Goal: Information Seeking & Learning: Find specific fact

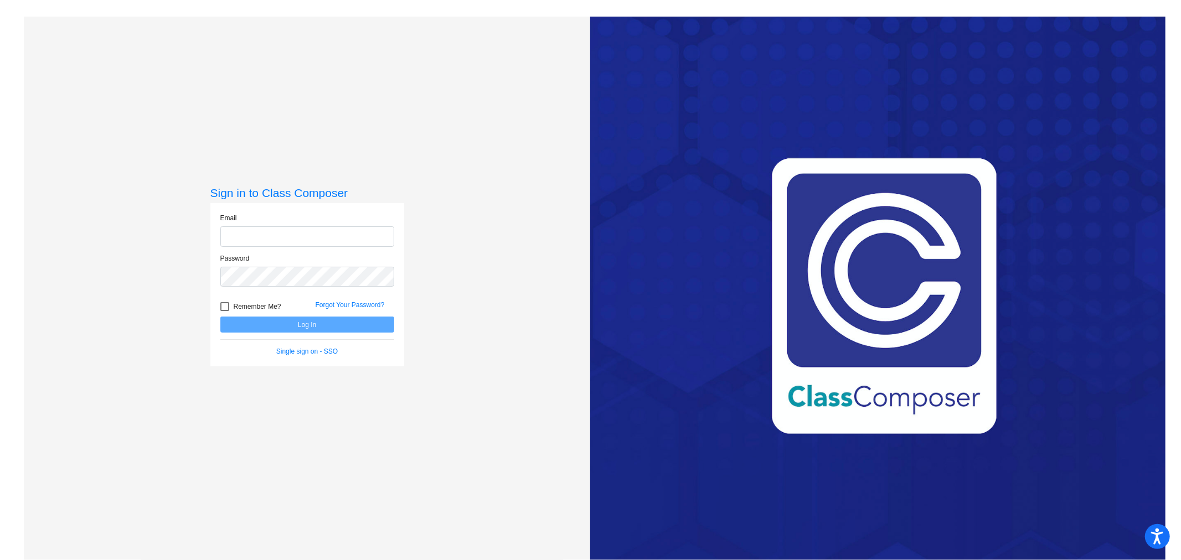
type input "[PERSON_NAME][EMAIL_ADDRESS][PERSON_NAME][DOMAIN_NAME]"
click at [335, 330] on button "Log In" at bounding box center [307, 325] width 174 height 16
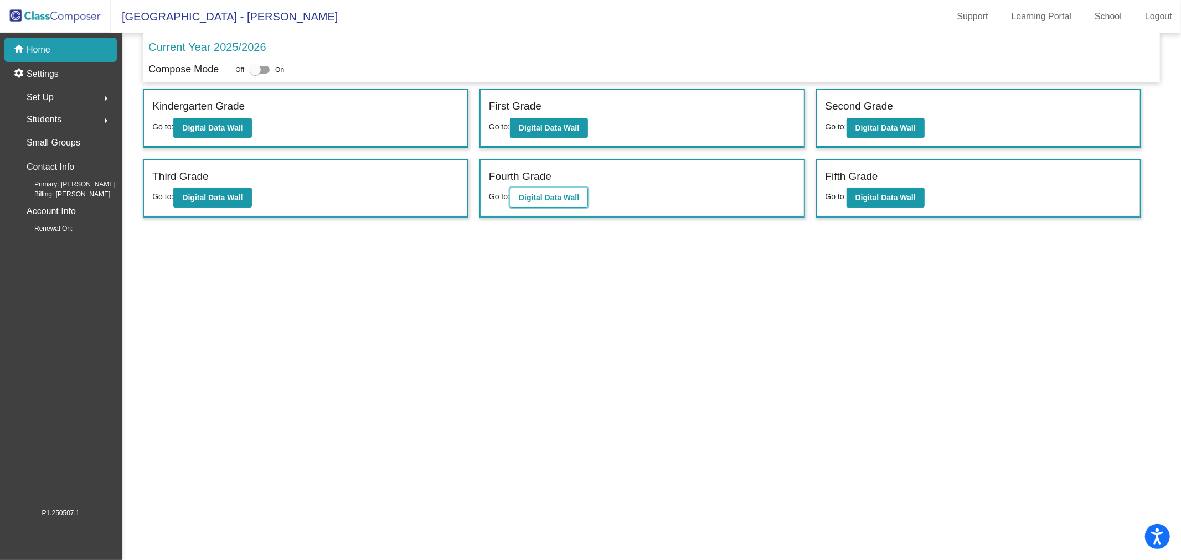
click at [555, 195] on b "Digital Data Wall" at bounding box center [549, 197] width 60 height 9
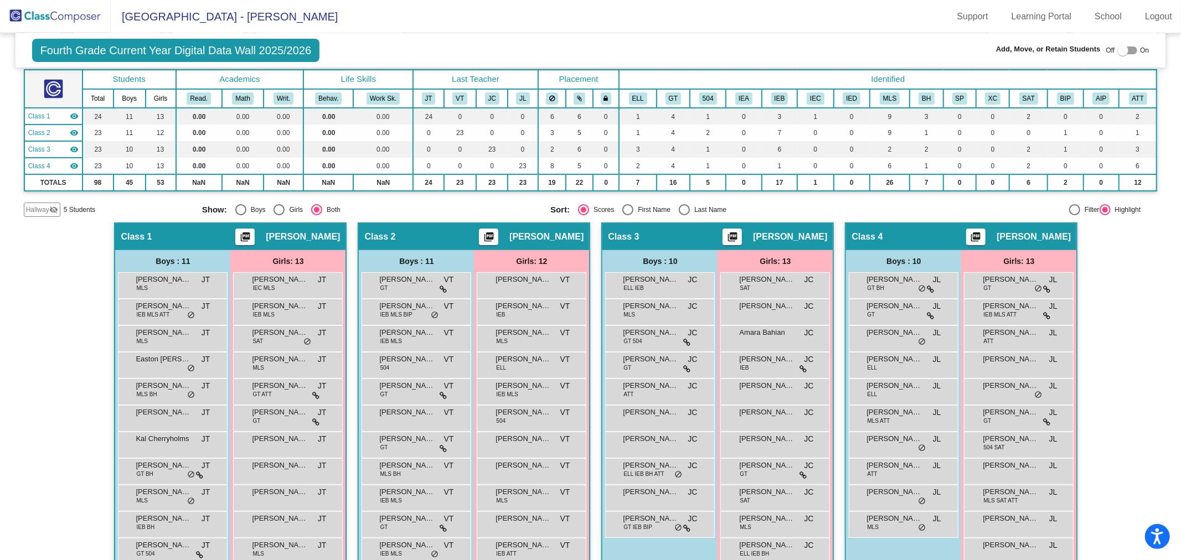
scroll to position [123, 0]
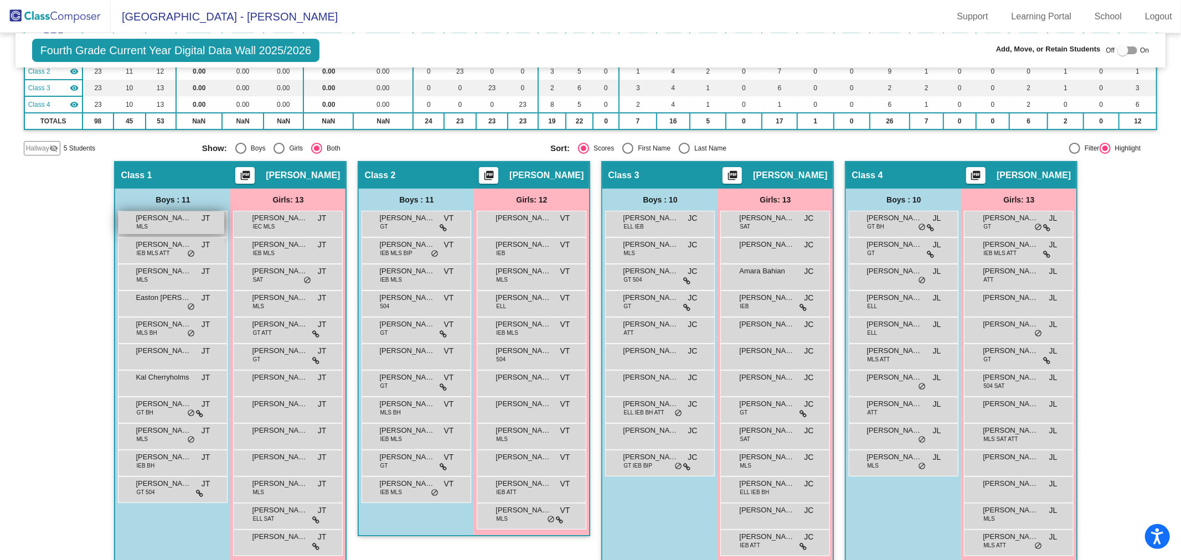
click at [179, 218] on span "[PERSON_NAME]" at bounding box center [163, 218] width 55 height 11
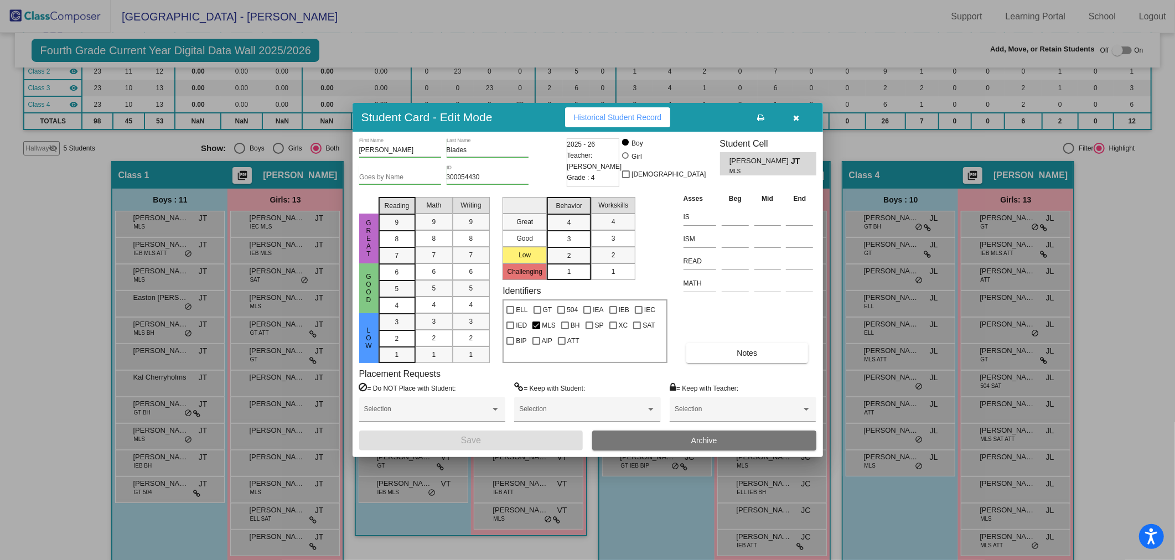
click at [682, 441] on button "Archive" at bounding box center [704, 441] width 224 height 20
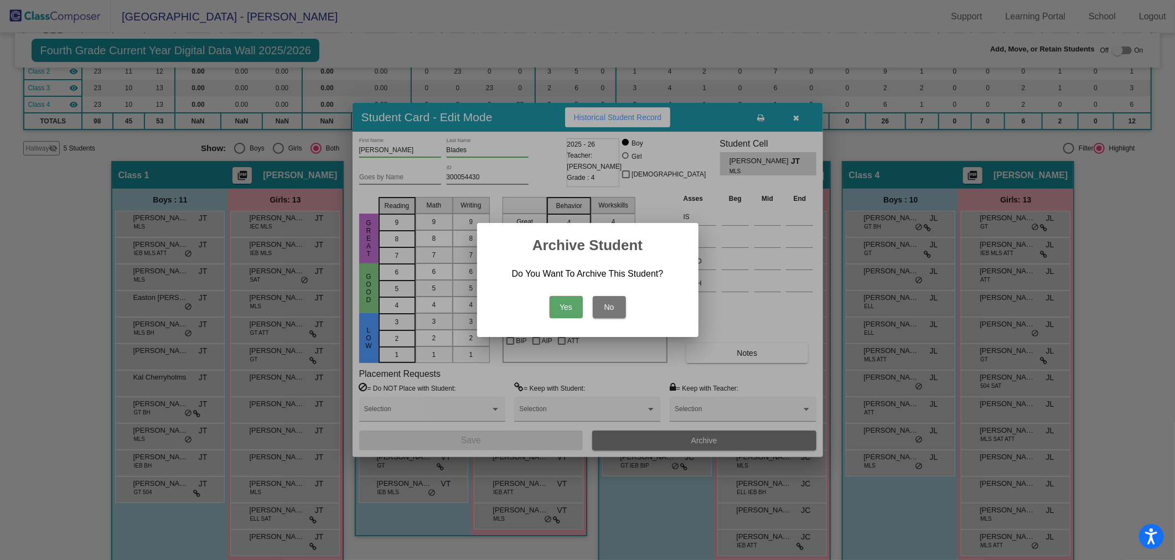
click at [560, 304] on button "Yes" at bounding box center [566, 307] width 33 height 22
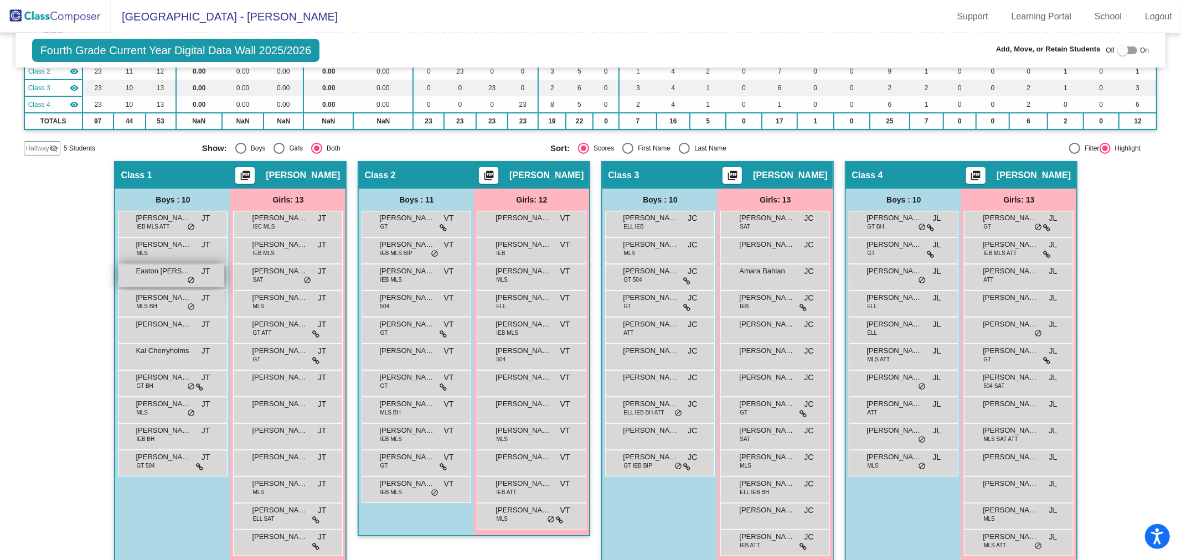
scroll to position [0, 0]
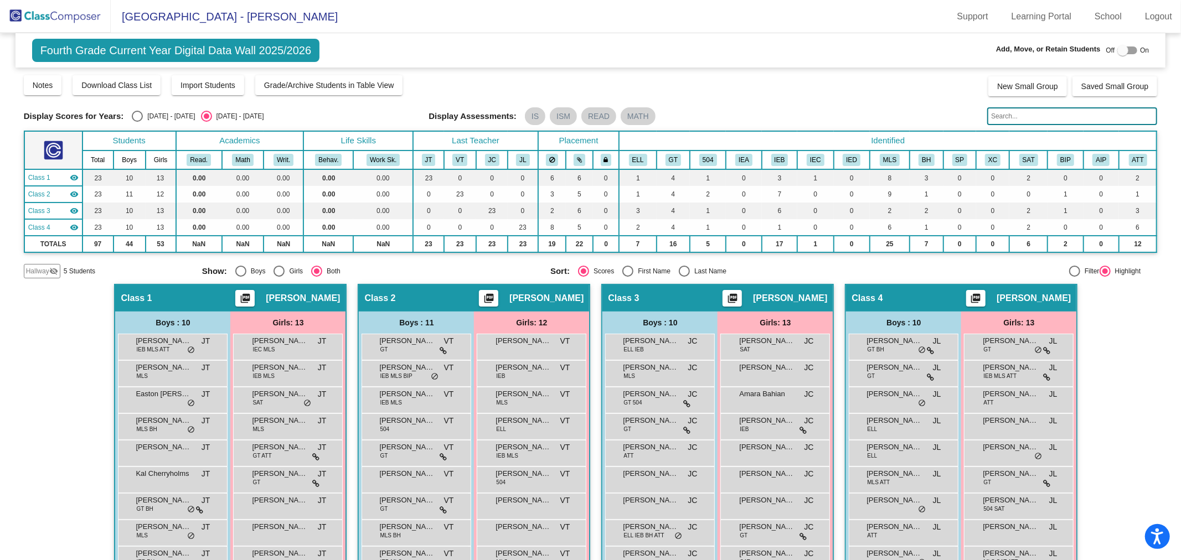
click at [73, 15] on img at bounding box center [55, 16] width 111 height 33
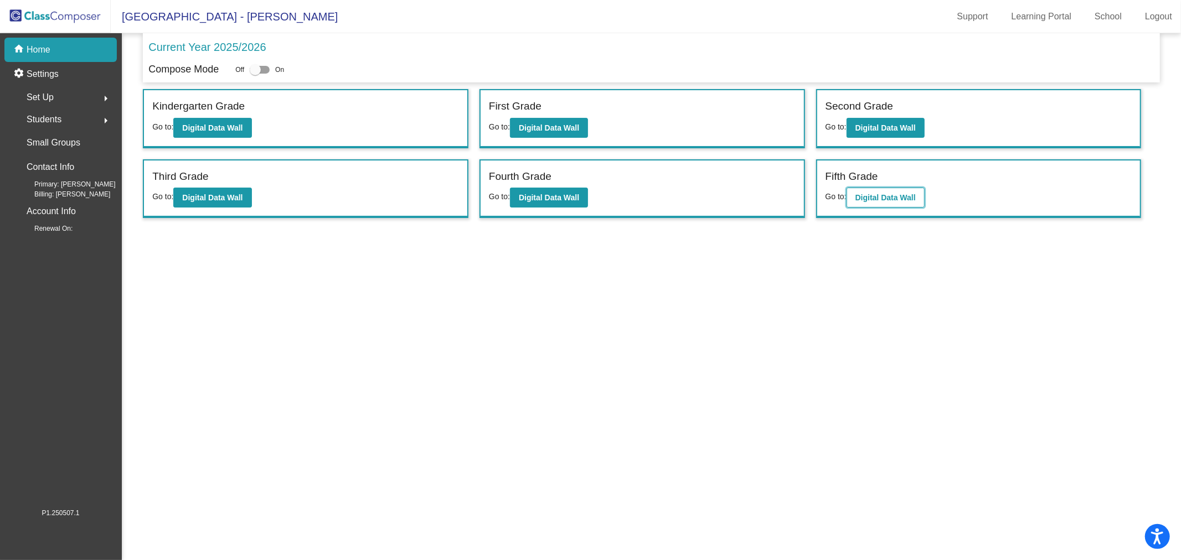
click at [896, 195] on b "Digital Data Wall" at bounding box center [885, 197] width 60 height 9
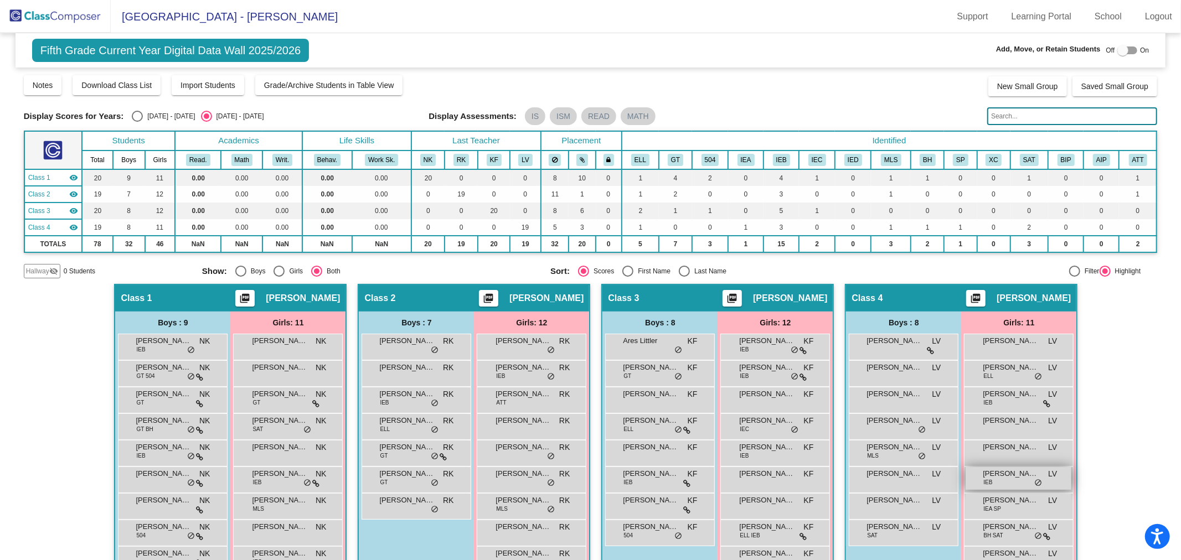
scroll to position [107, 0]
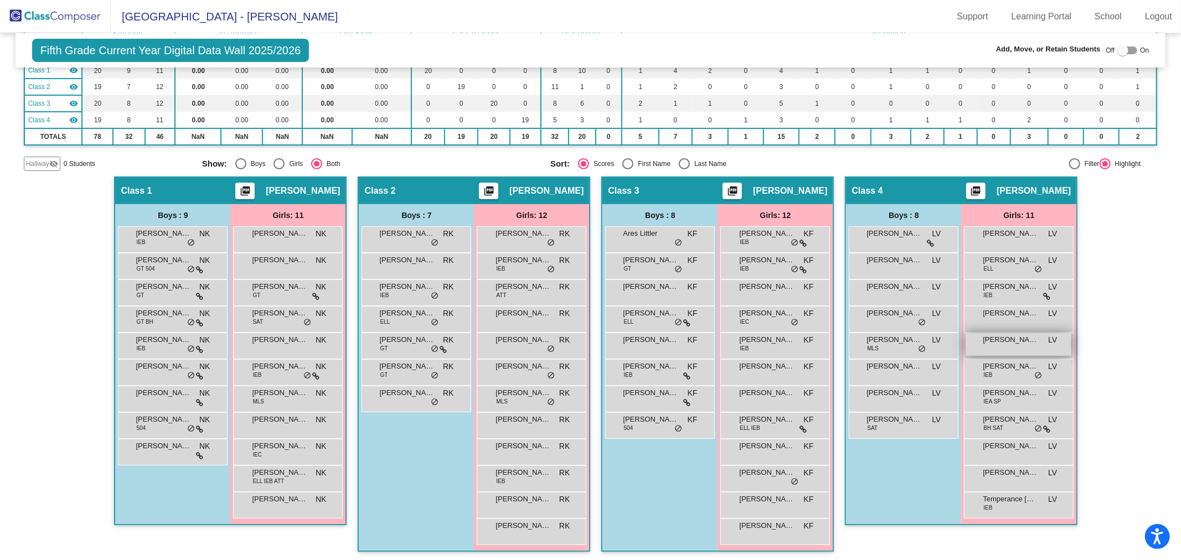
click at [1010, 344] on div "[PERSON_NAME] LV lock do_not_disturb_alt" at bounding box center [1018, 344] width 106 height 23
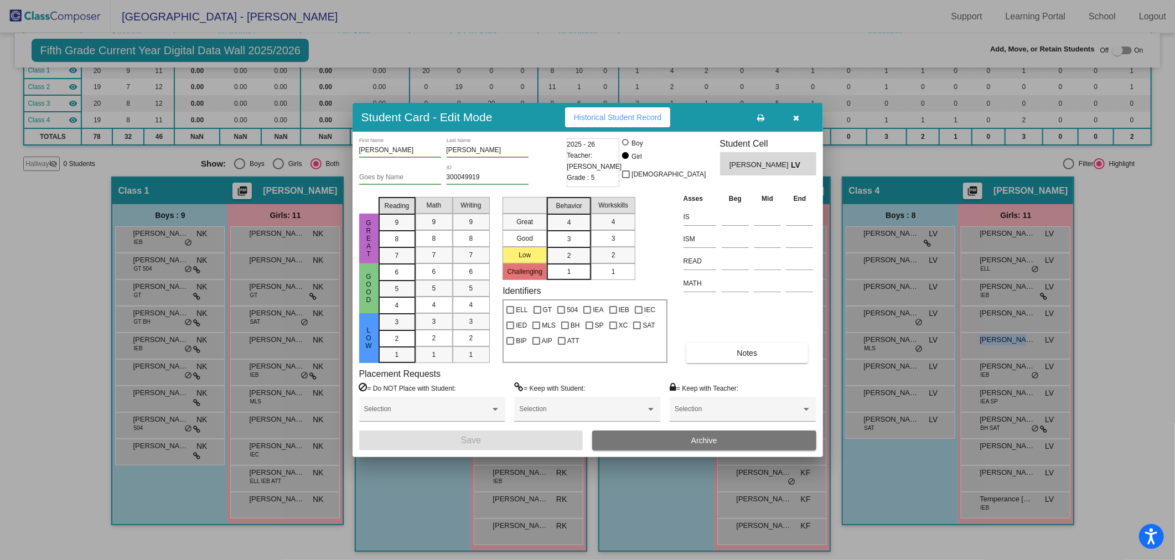
click at [710, 441] on span "Archive" at bounding box center [704, 440] width 26 height 9
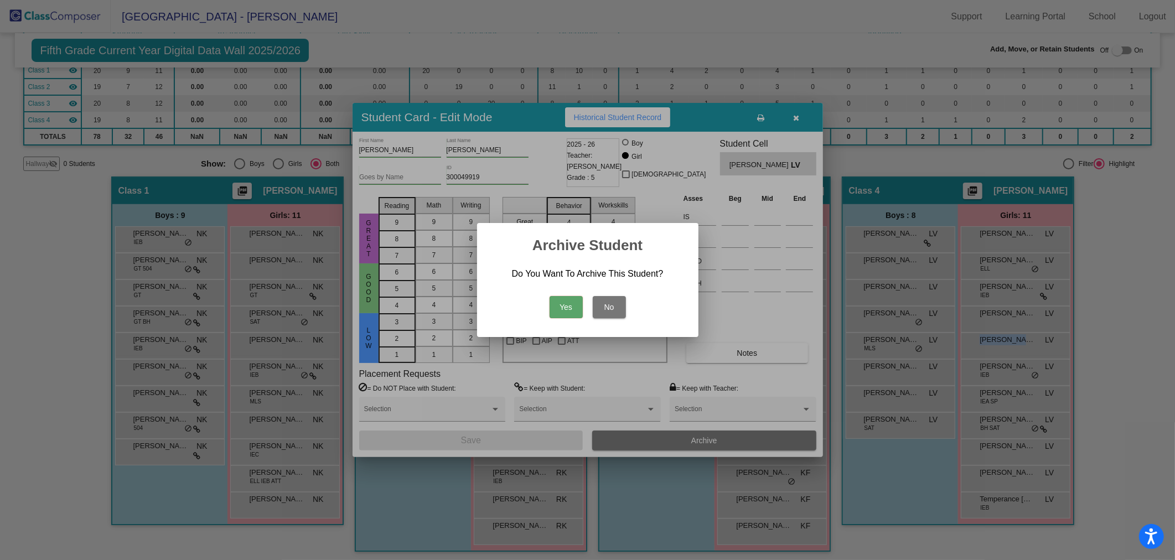
click at [568, 307] on button "Yes" at bounding box center [566, 307] width 33 height 22
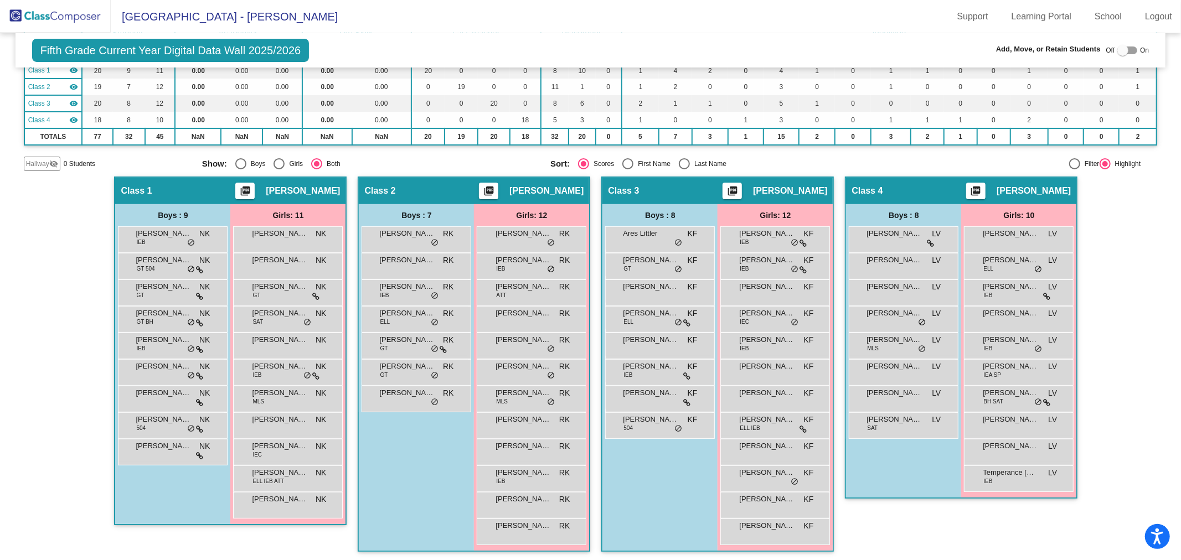
click at [623, 159] on div "Select an option" at bounding box center [627, 163] width 11 height 11
click at [627, 169] on input "First Name" at bounding box center [627, 169] width 1 height 1
radio input "true"
click at [49, 19] on img at bounding box center [55, 16] width 111 height 33
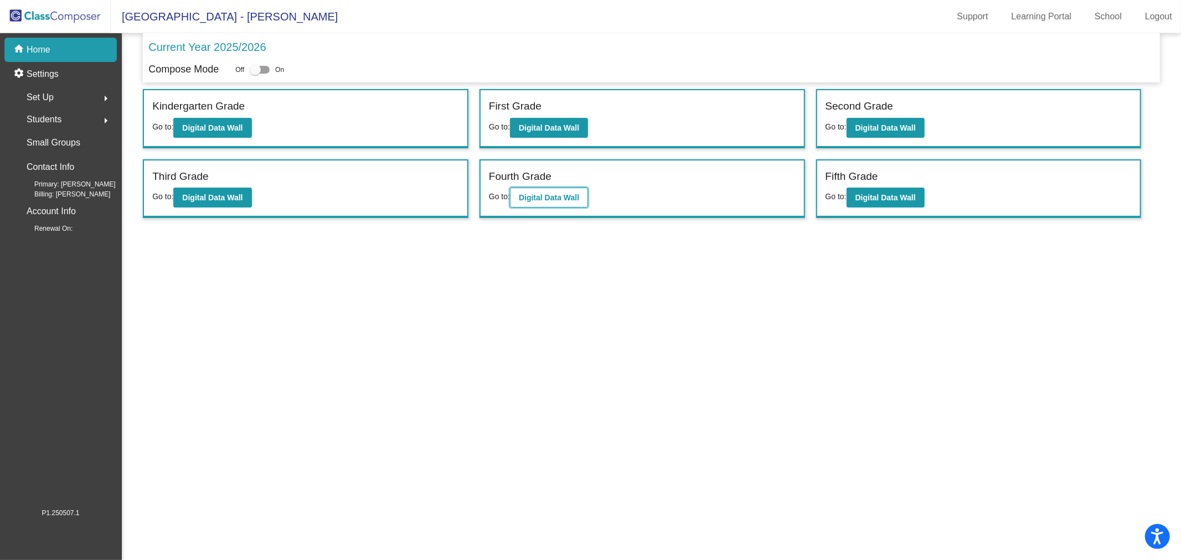
click at [562, 198] on b "Digital Data Wall" at bounding box center [549, 197] width 60 height 9
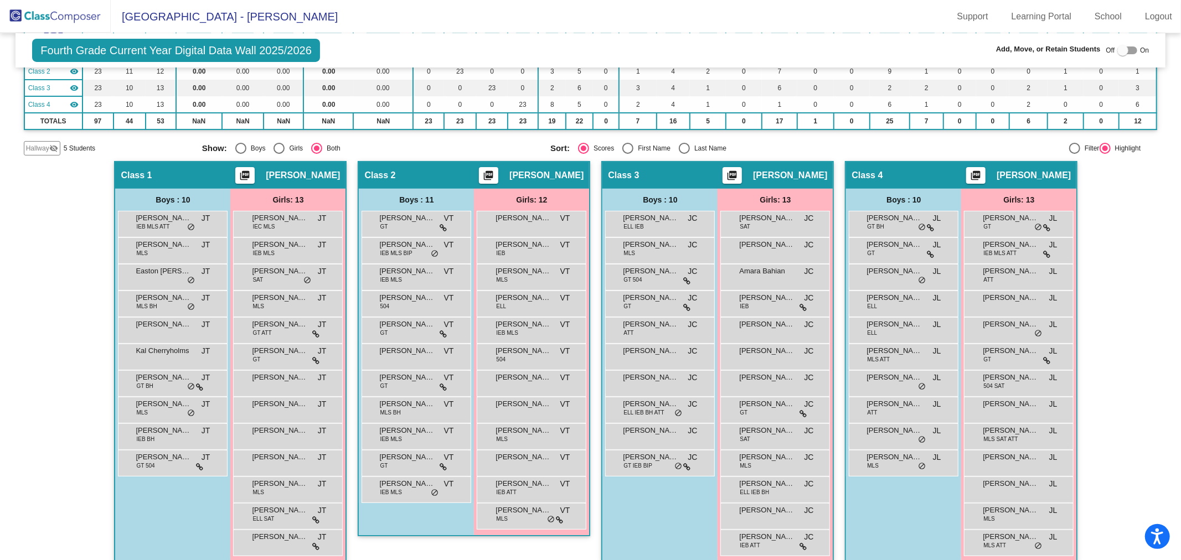
scroll to position [134, 0]
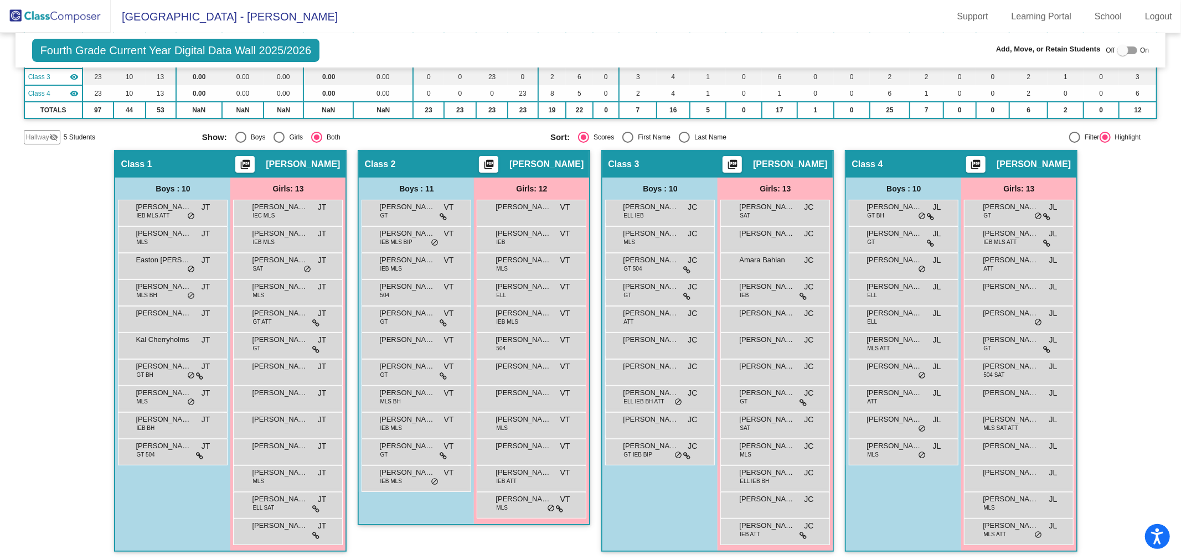
click at [62, 17] on img at bounding box center [55, 16] width 111 height 33
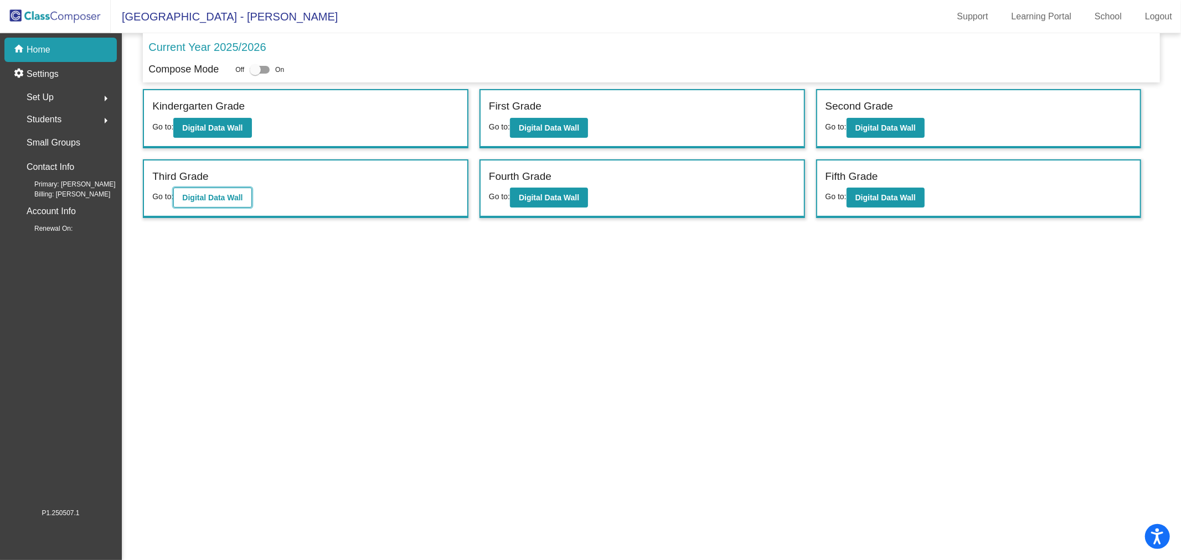
click at [222, 193] on b "Digital Data Wall" at bounding box center [212, 197] width 60 height 9
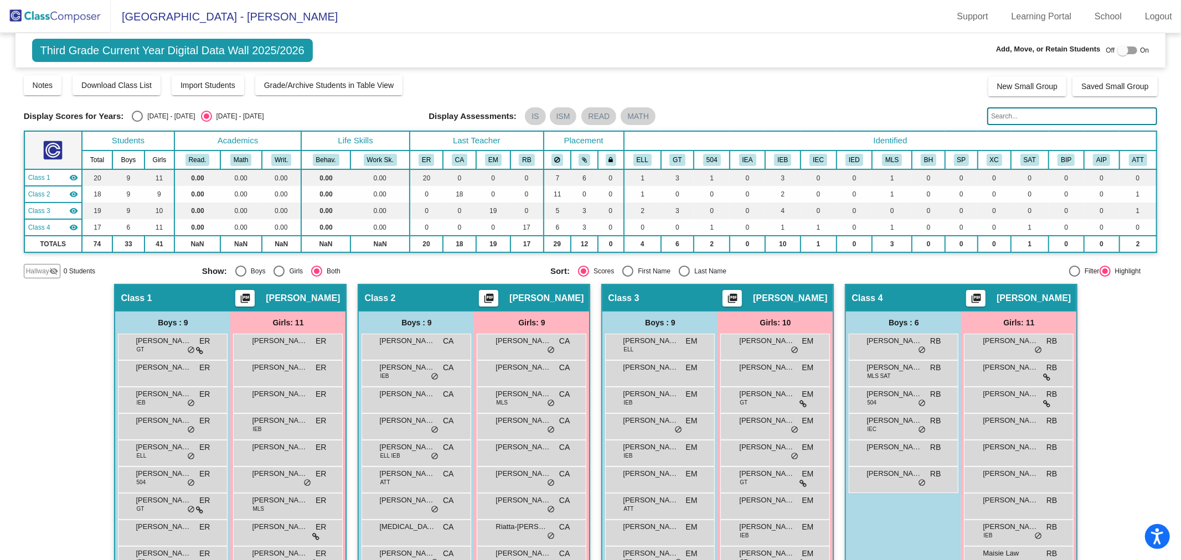
click at [56, 20] on img at bounding box center [55, 16] width 111 height 33
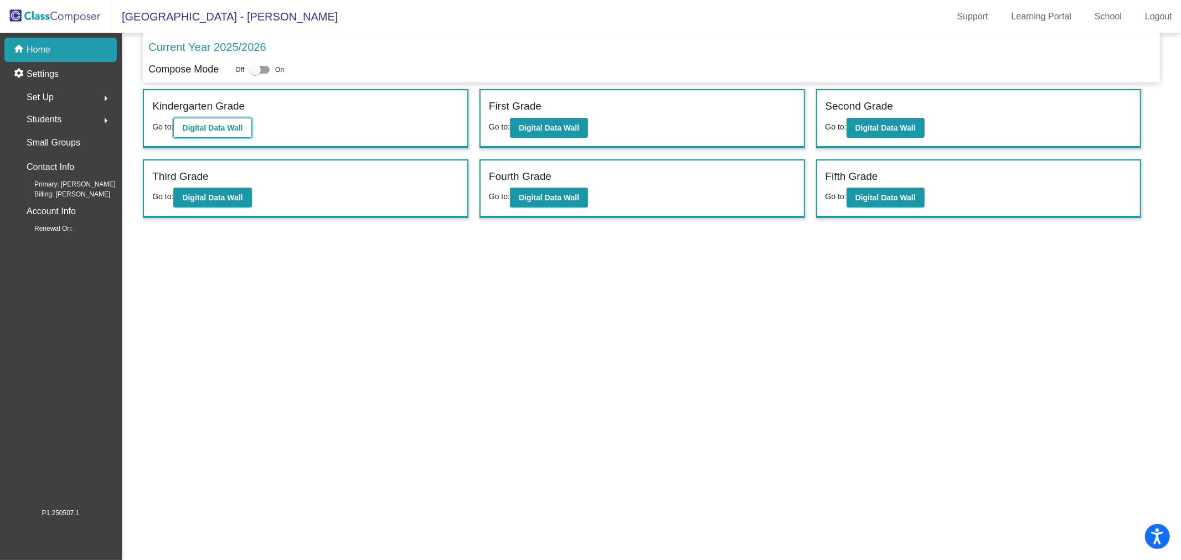
click at [226, 125] on b "Digital Data Wall" at bounding box center [212, 127] width 60 height 9
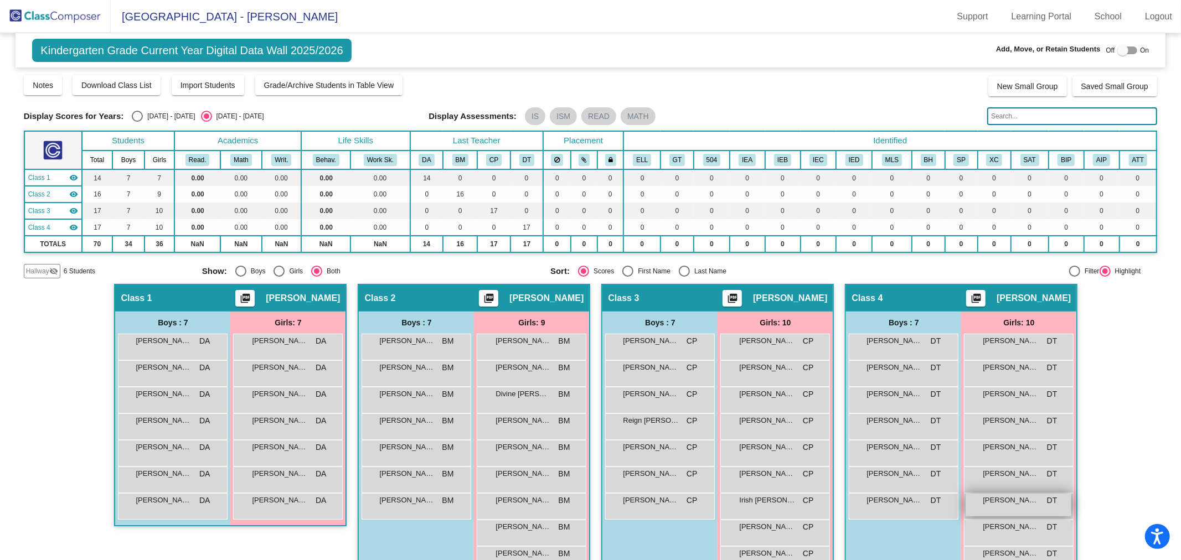
scroll to position [54, 0]
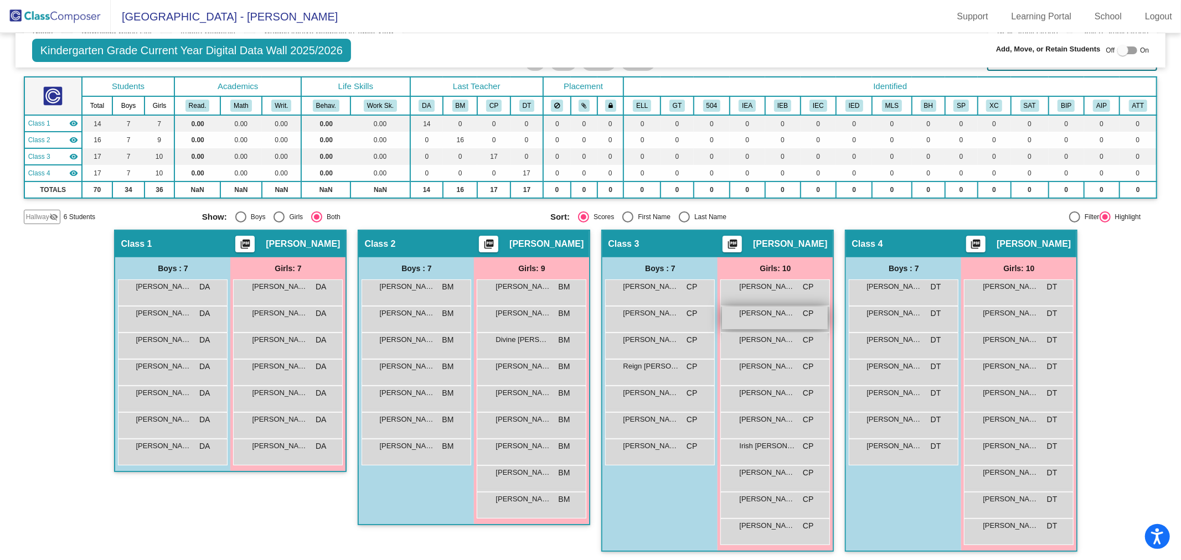
click at [766, 316] on span "[PERSON_NAME]" at bounding box center [766, 313] width 55 height 11
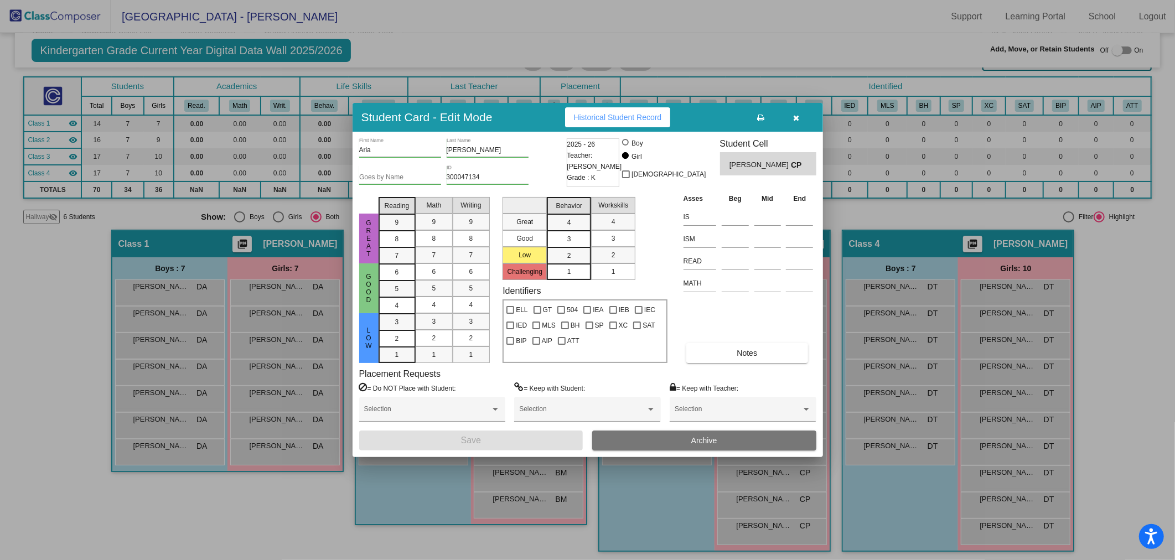
click at [702, 436] on span "Archive" at bounding box center [704, 440] width 26 height 9
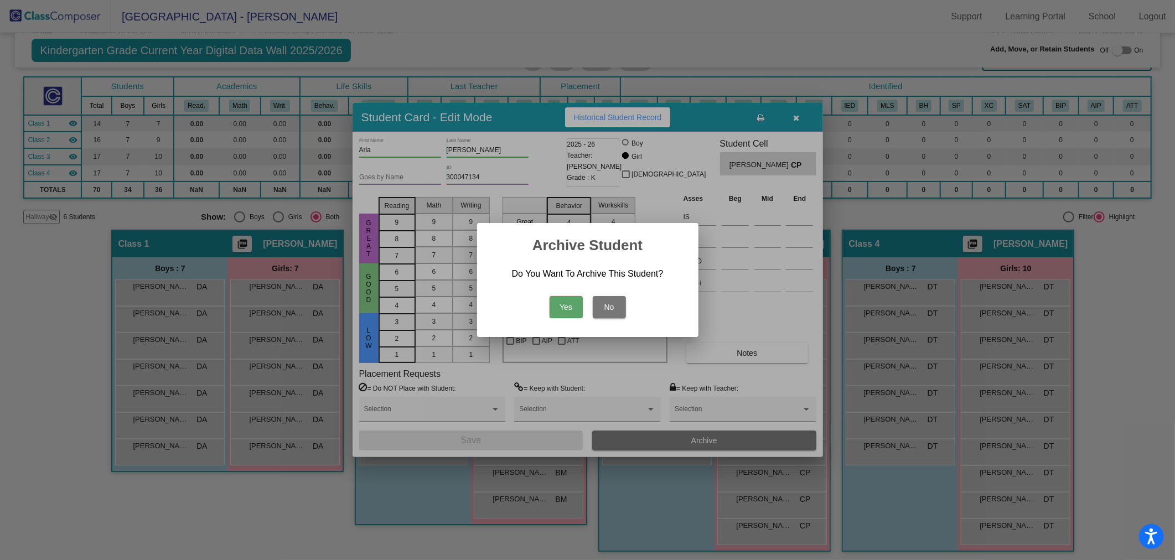
click at [563, 309] on button "Yes" at bounding box center [566, 307] width 33 height 22
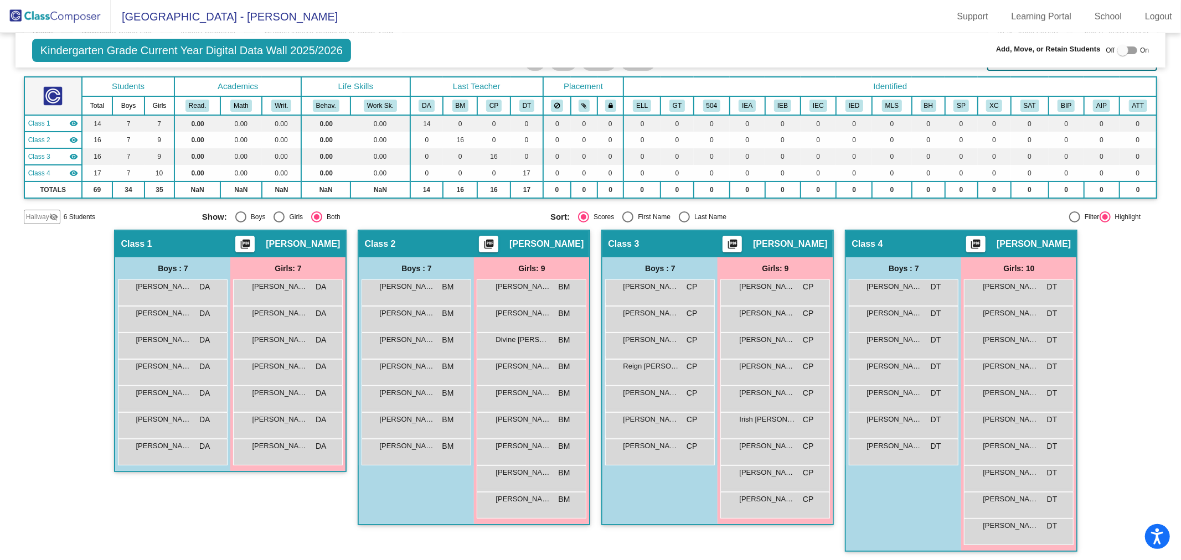
click at [55, 15] on img at bounding box center [55, 16] width 111 height 33
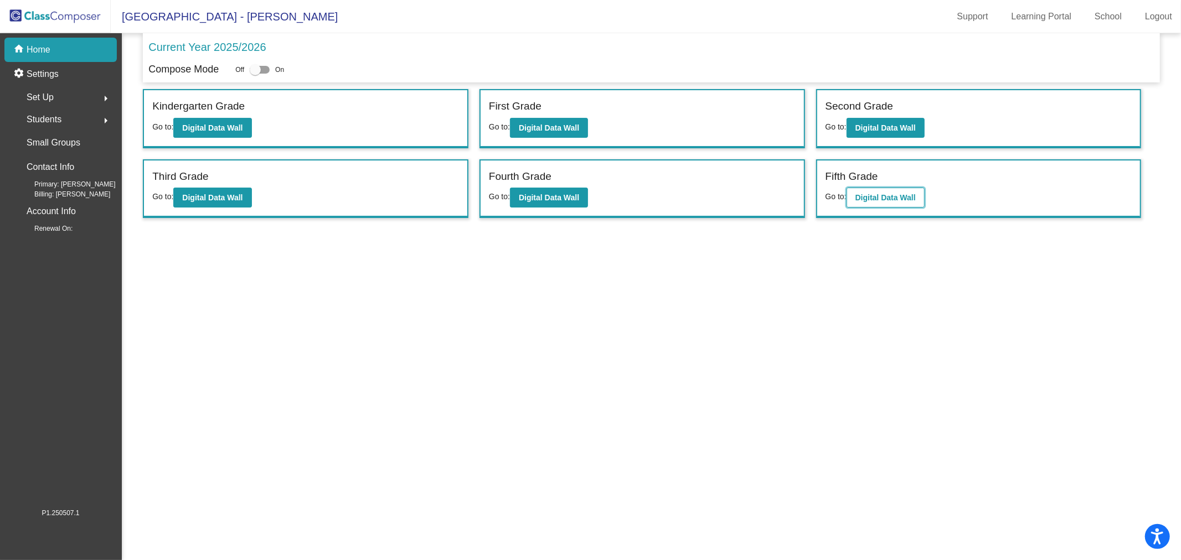
click at [892, 200] on b "Digital Data Wall" at bounding box center [885, 197] width 60 height 9
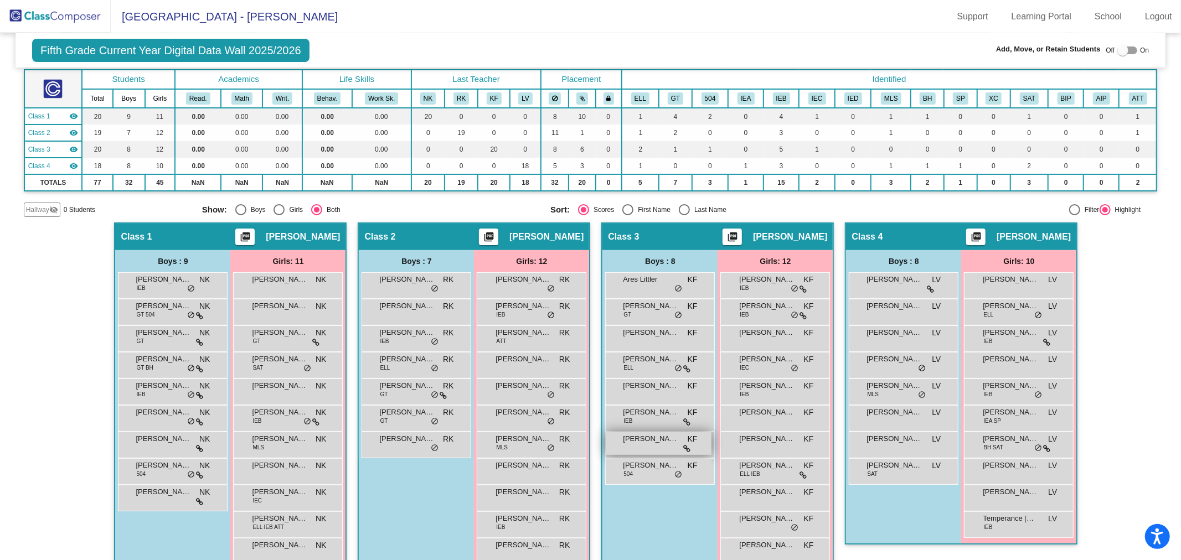
scroll to position [107, 0]
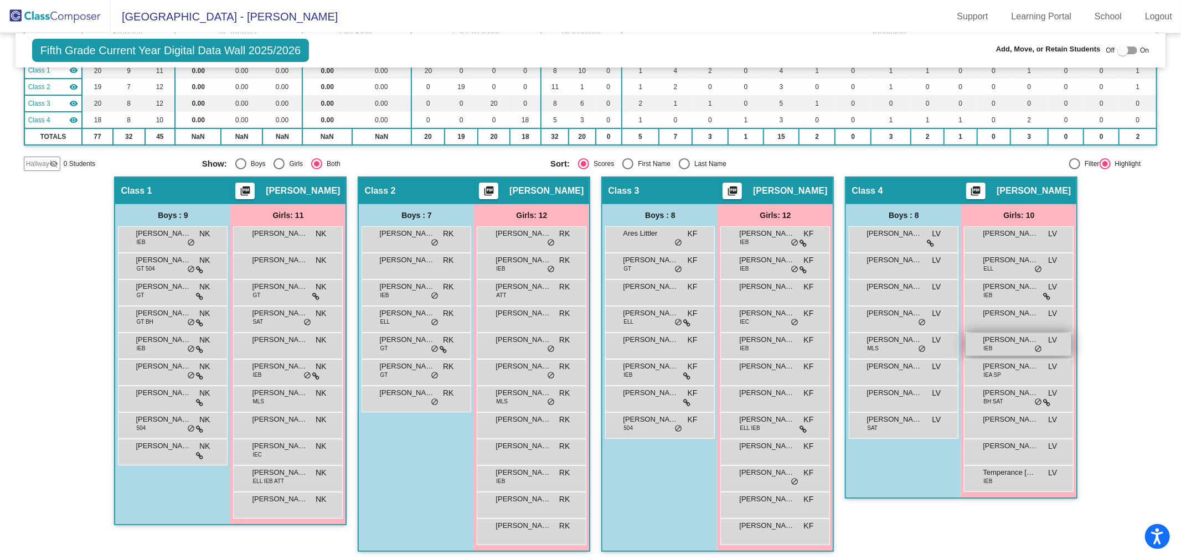
drag, startPoint x: 775, startPoint y: 313, endPoint x: 984, endPoint y: 324, distance: 209.0
click at [987, 330] on div "Hallway - Hallway Class picture_as_pdf Add Student First Name Last Name Student…" at bounding box center [591, 370] width 1134 height 386
click at [1121, 53] on div at bounding box center [1122, 50] width 11 height 11
checkbox input "true"
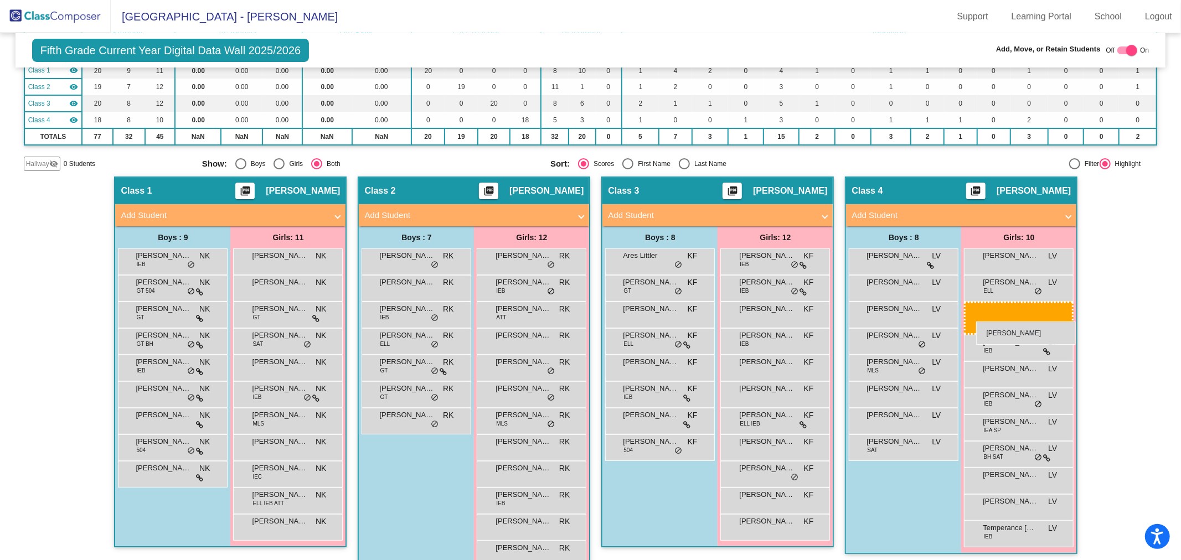
drag, startPoint x: 755, startPoint y: 340, endPoint x: 976, endPoint y: 322, distance: 221.6
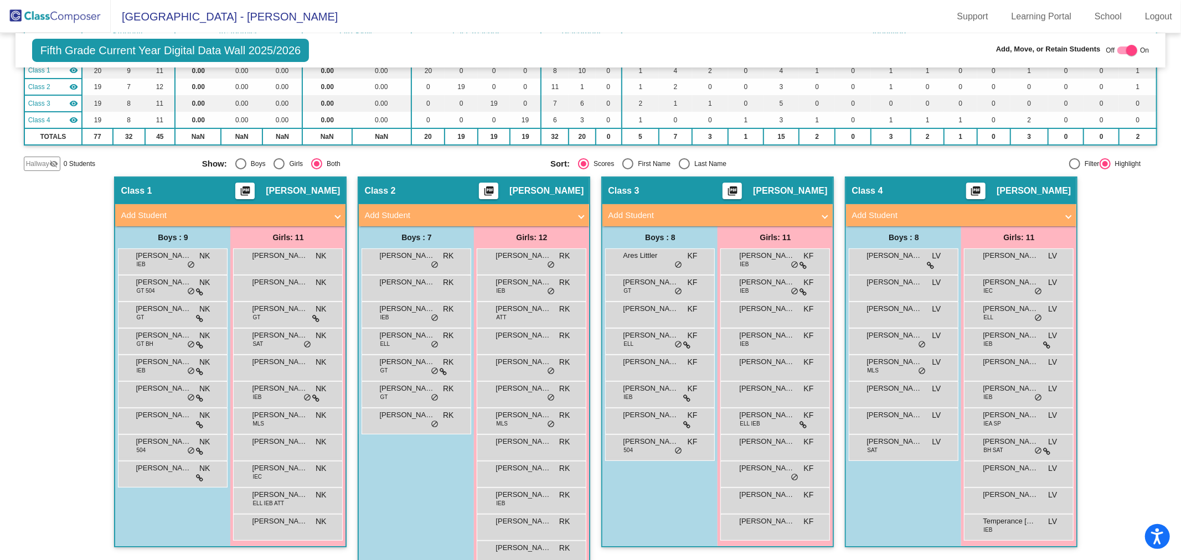
click at [51, 7] on img at bounding box center [55, 16] width 111 height 33
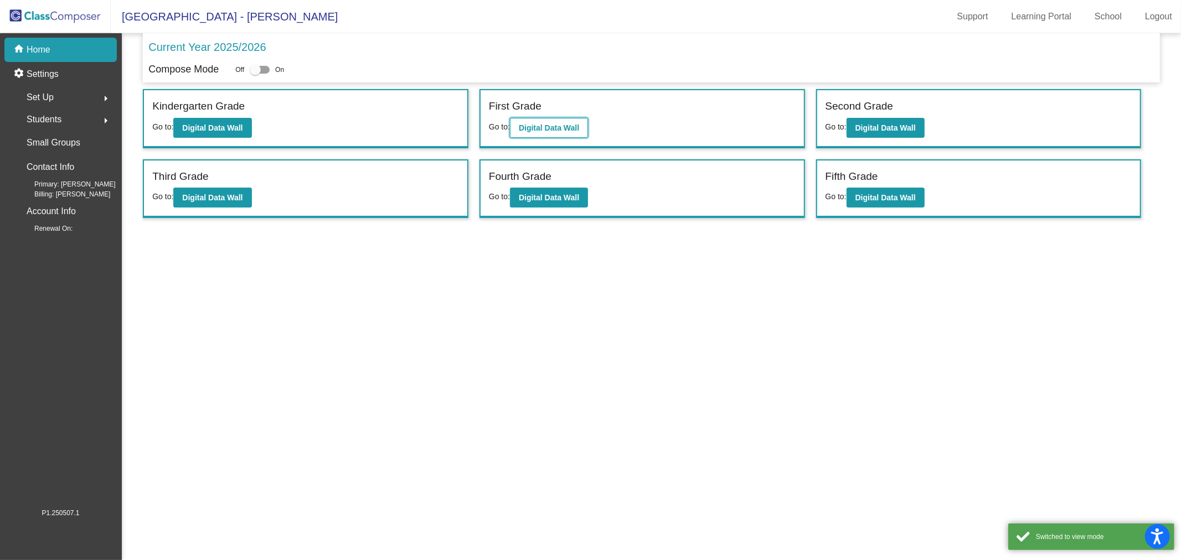
click at [545, 130] on b "Digital Data Wall" at bounding box center [549, 127] width 60 height 9
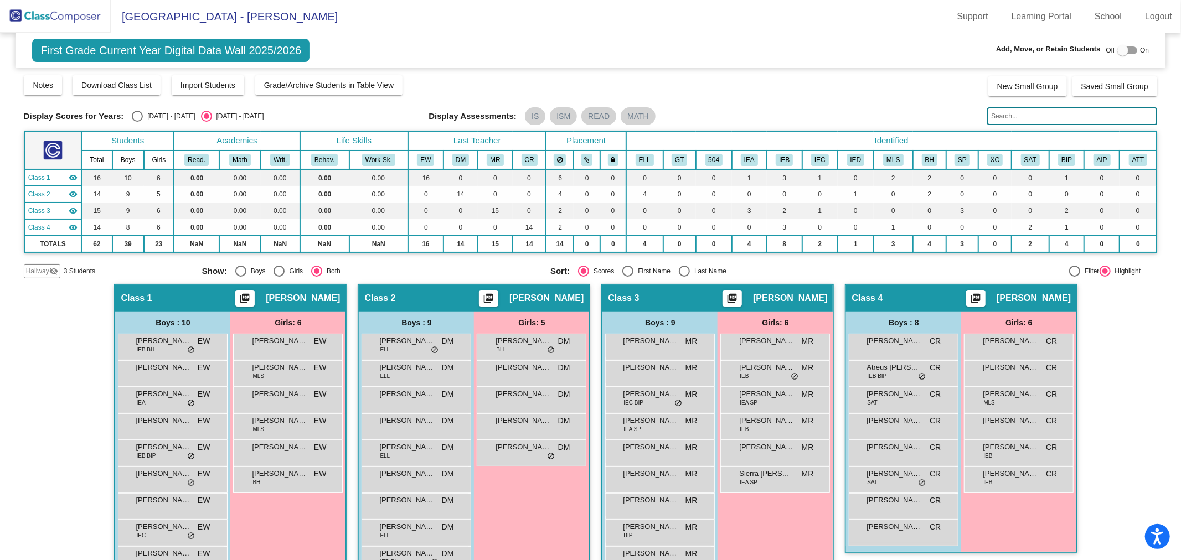
click at [54, 15] on img at bounding box center [55, 16] width 111 height 33
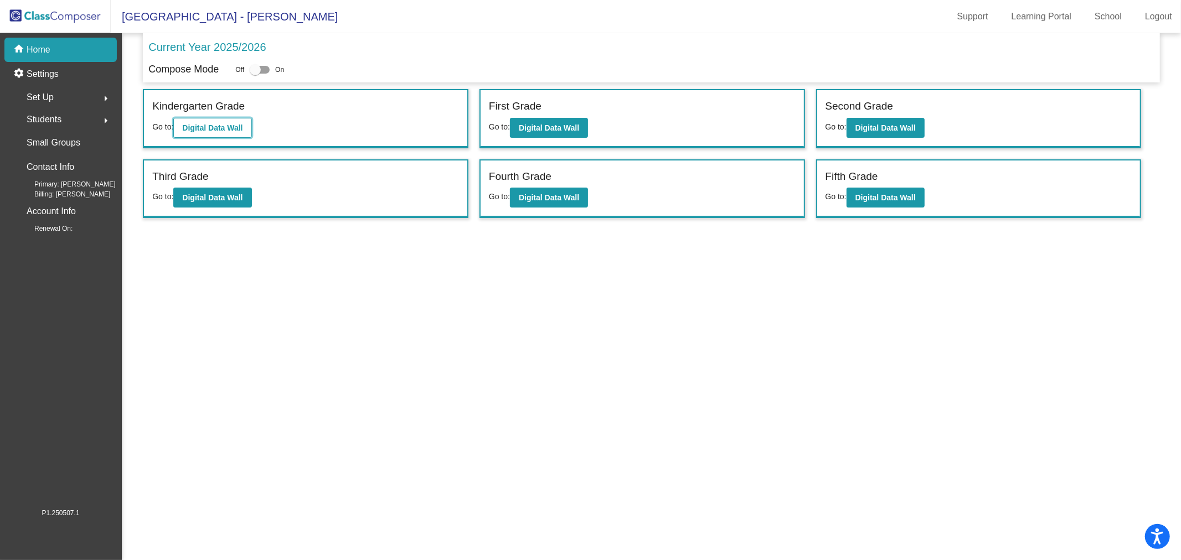
click at [191, 134] on button "Digital Data Wall" at bounding box center [212, 128] width 78 height 20
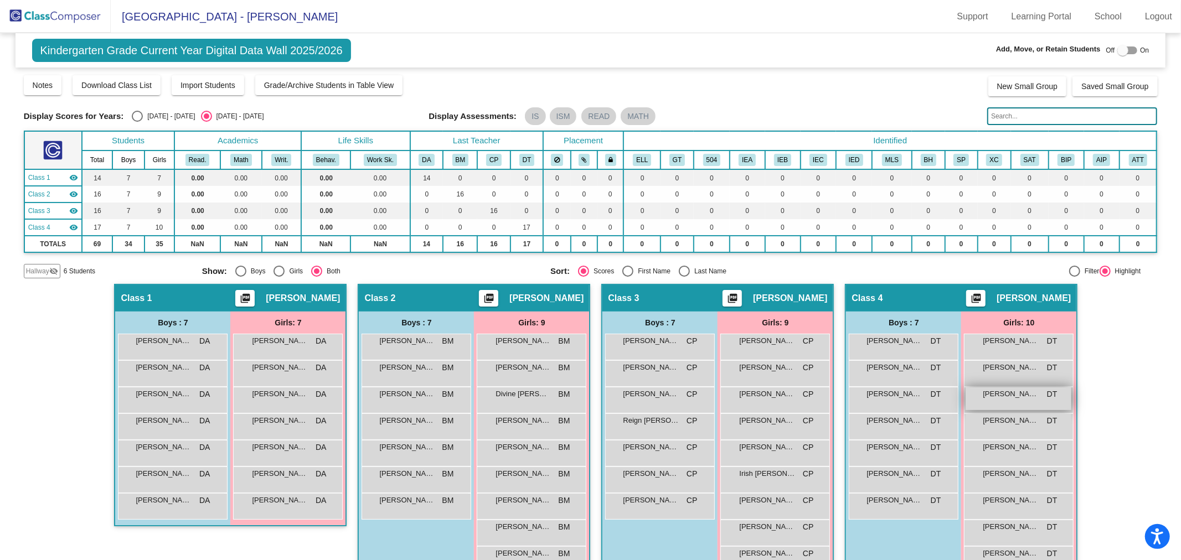
scroll to position [54, 0]
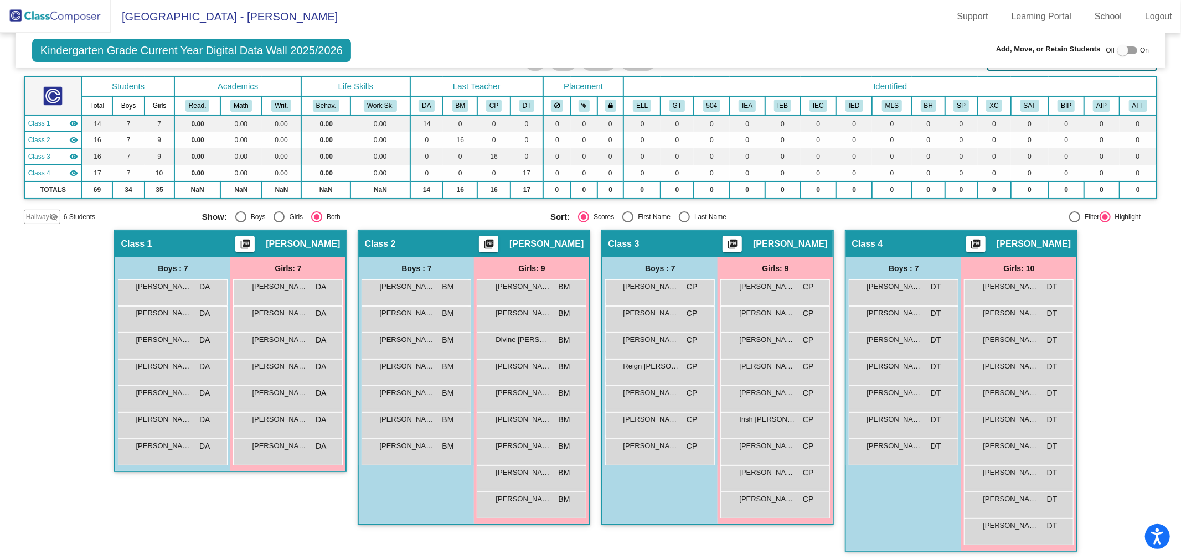
click at [53, 9] on img at bounding box center [55, 16] width 111 height 33
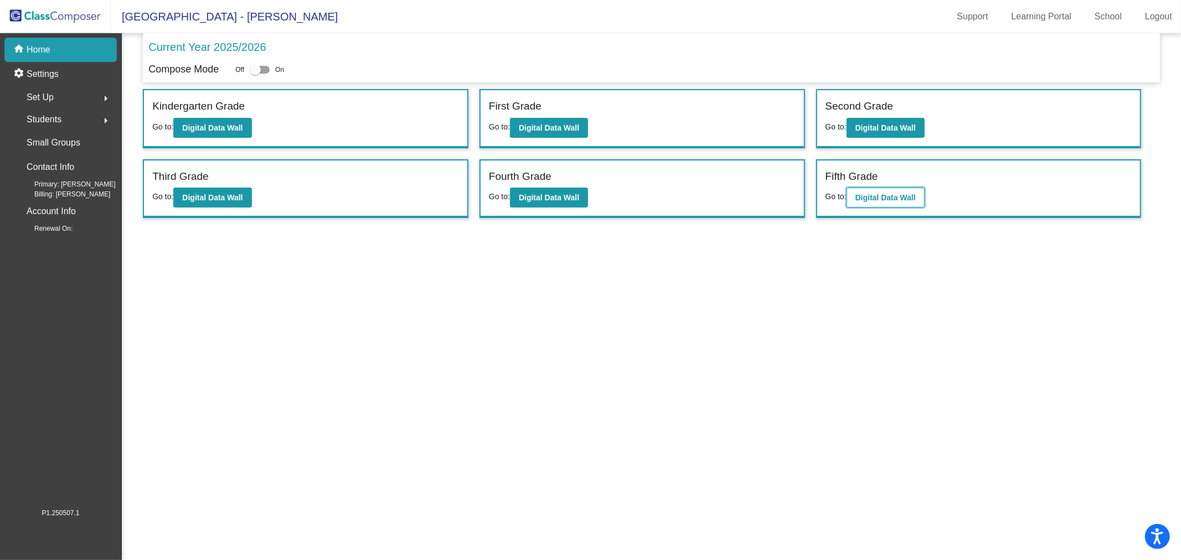
click at [873, 188] on button "Digital Data Wall" at bounding box center [885, 198] width 78 height 20
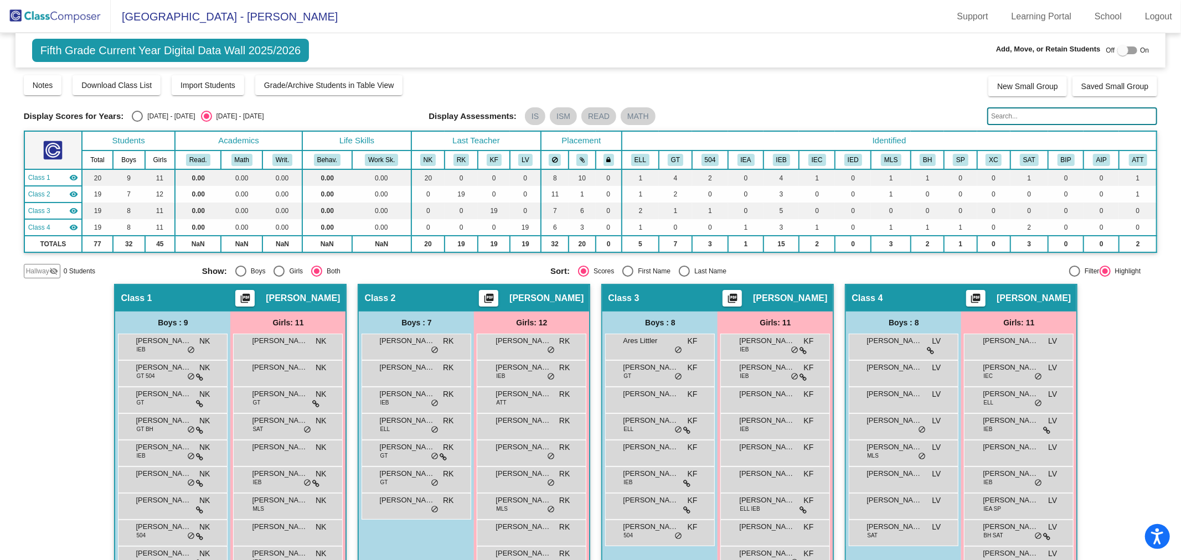
click at [999, 119] on input "text" at bounding box center [1072, 116] width 170 height 18
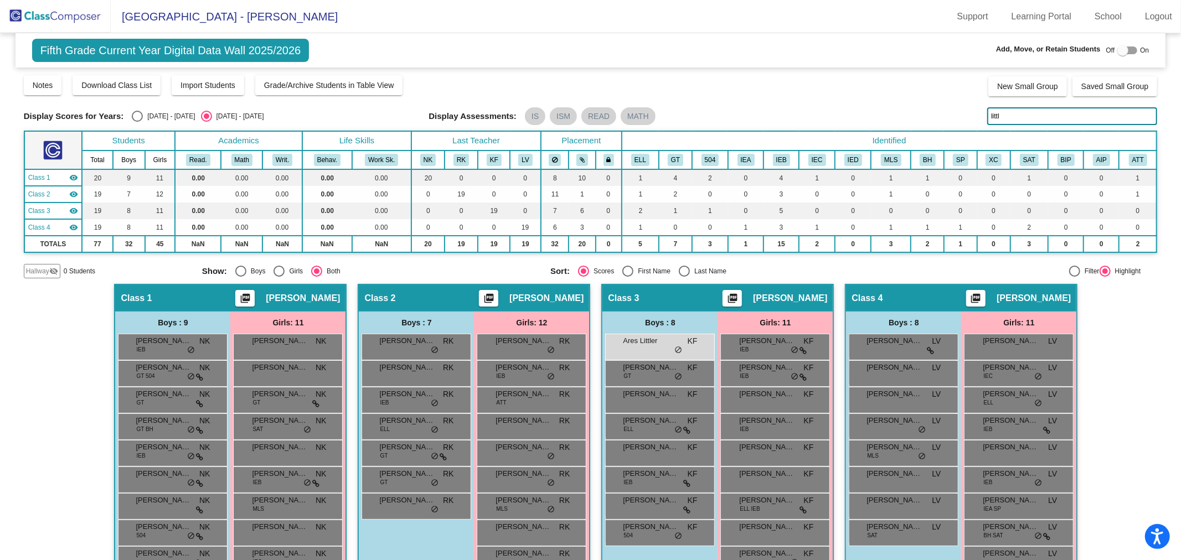
type input "little"
drag, startPoint x: 1008, startPoint y: 115, endPoint x: 969, endPoint y: 115, distance: 39.8
click at [969, 115] on div "Display Scores for Years: [DATE] - [DATE] [DATE] - [DATE] Display Assessments: …" at bounding box center [591, 116] width 1134 height 18
drag, startPoint x: 1017, startPoint y: 117, endPoint x: 975, endPoint y: 114, distance: 42.2
click at [975, 114] on div "Display Scores for Years: [DATE] - [DATE] [DATE] - [DATE] Display Assessments: …" at bounding box center [591, 116] width 1134 height 18
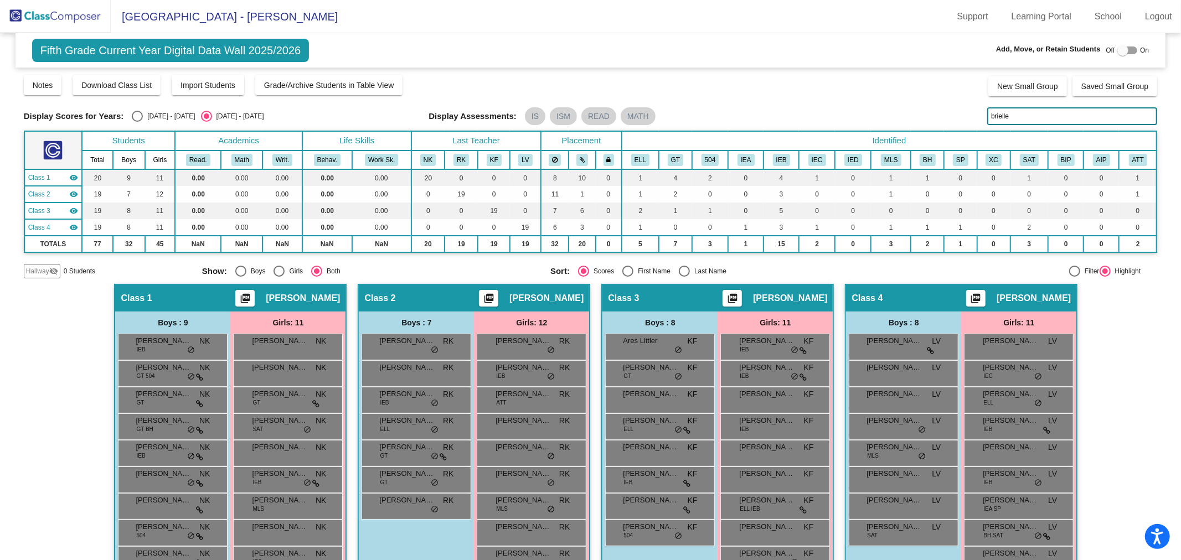
type input "brielle"
click at [68, 14] on img at bounding box center [55, 16] width 111 height 33
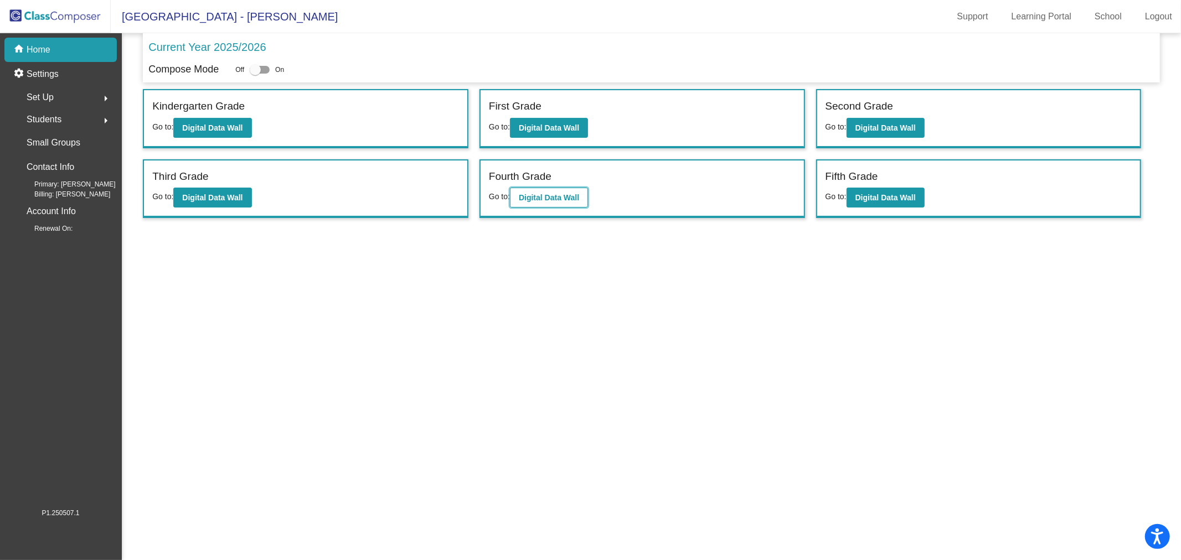
click at [542, 193] on b "Digital Data Wall" at bounding box center [549, 197] width 60 height 9
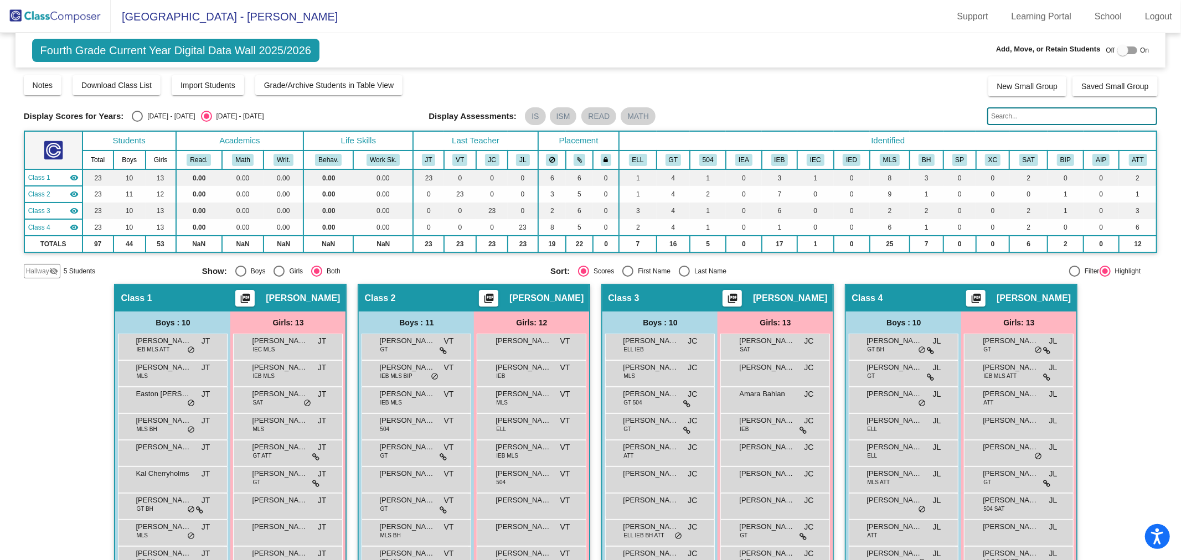
click at [1023, 117] on input "text" at bounding box center [1072, 116] width 170 height 18
paste input "brielle"
type input "brielle"
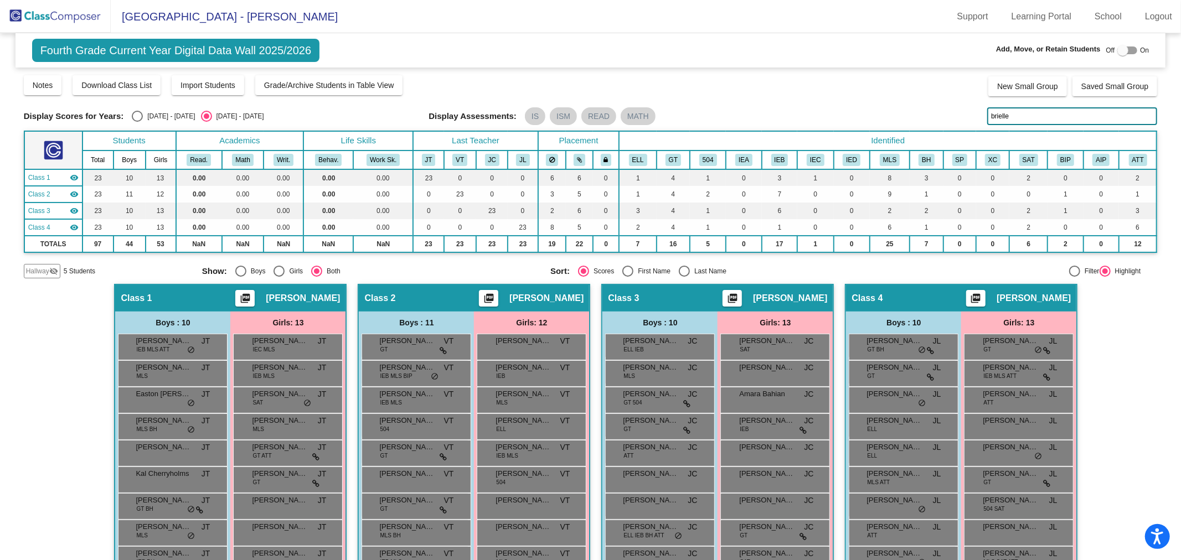
click at [33, 13] on img at bounding box center [55, 16] width 111 height 33
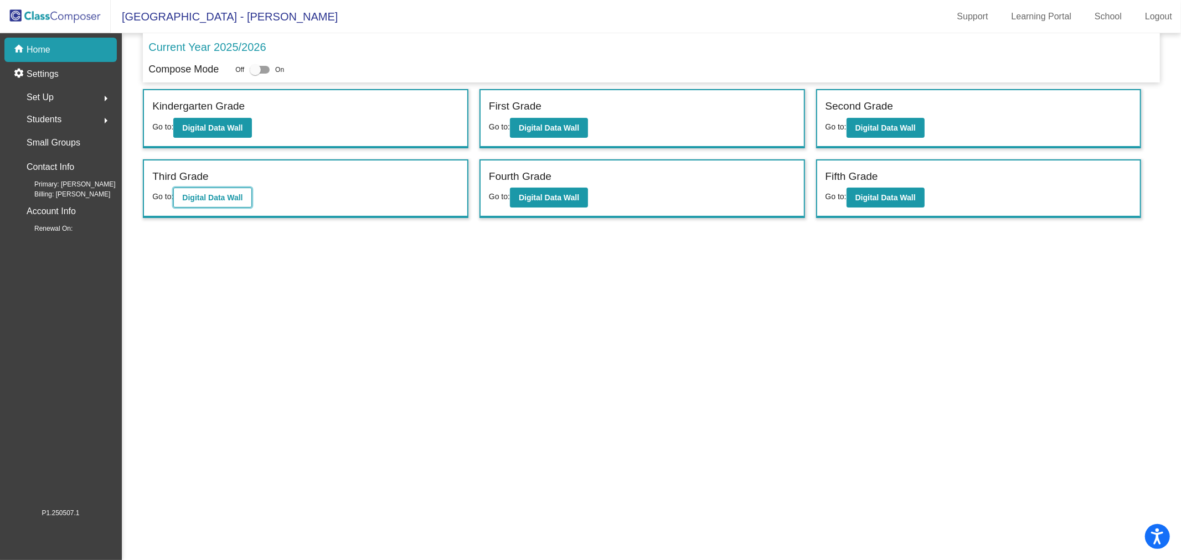
click at [230, 197] on b "Digital Data Wall" at bounding box center [212, 197] width 60 height 9
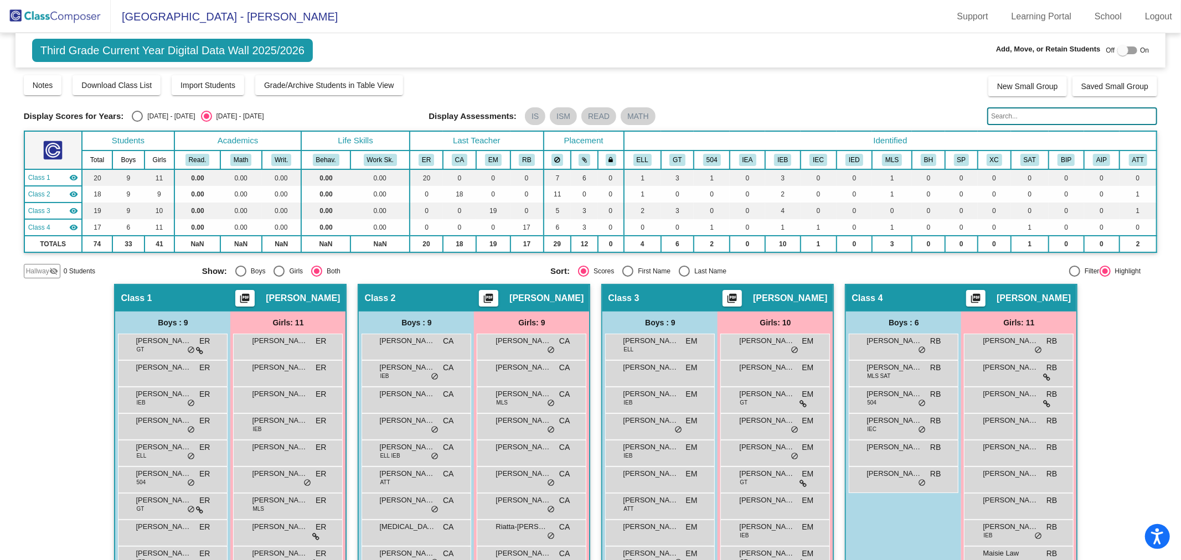
click at [1024, 121] on input "text" at bounding box center [1072, 116] width 170 height 18
paste input "brielle"
type input "brielle"
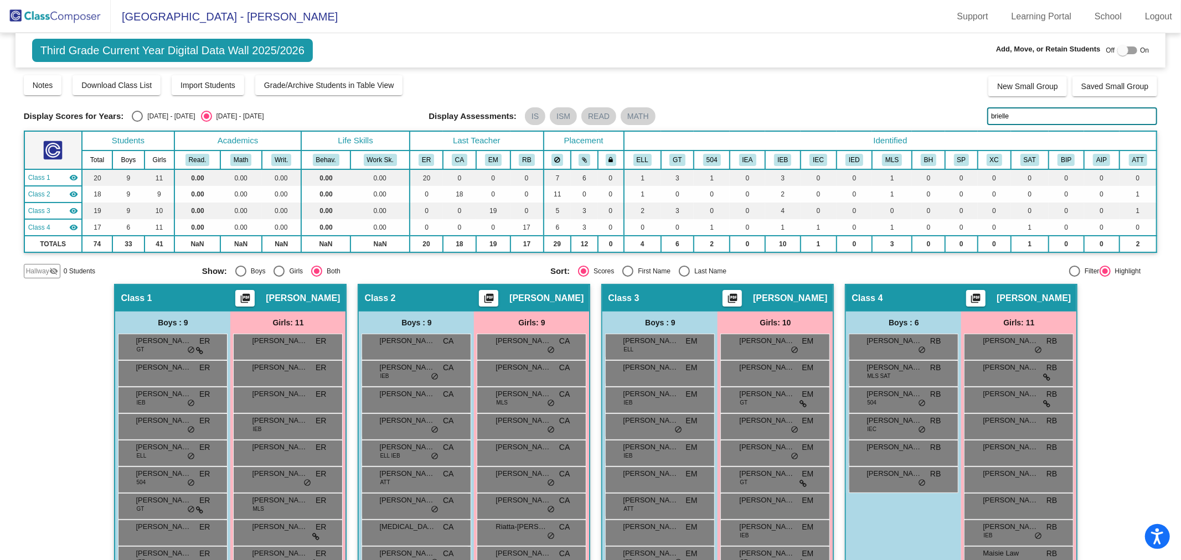
click at [41, 17] on img at bounding box center [55, 16] width 111 height 33
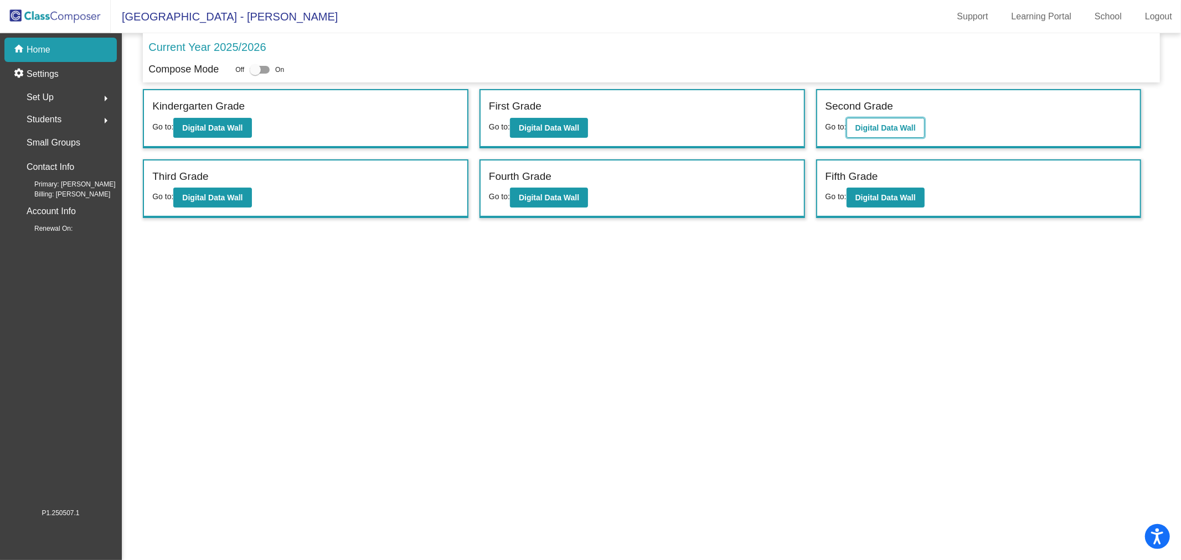
click at [904, 129] on b "Digital Data Wall" at bounding box center [885, 127] width 60 height 9
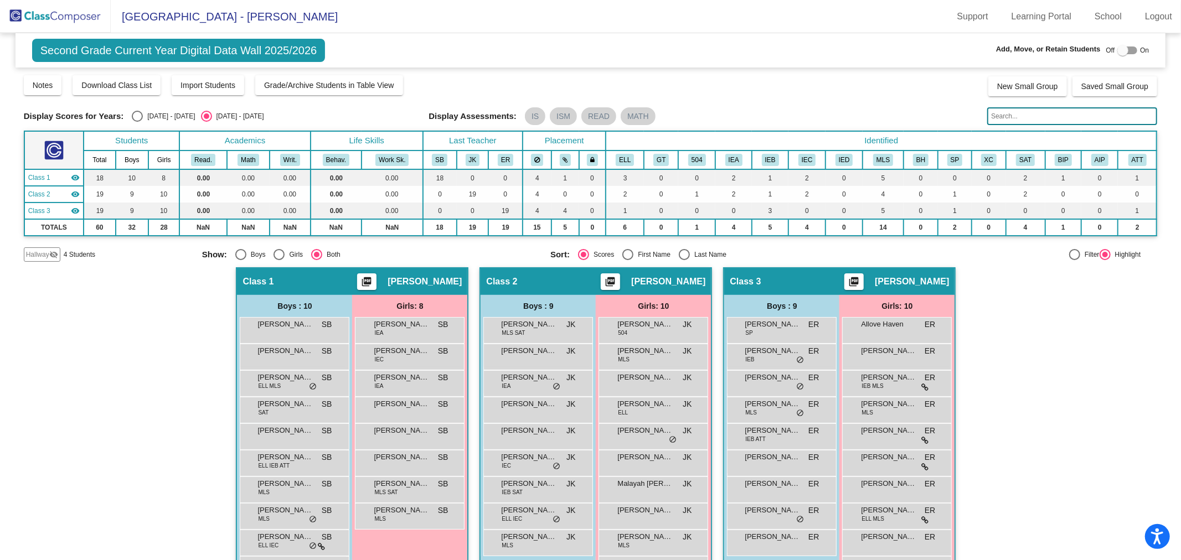
click at [1005, 112] on input "text" at bounding box center [1072, 116] width 170 height 18
paste input "brielle"
type input "brielle"
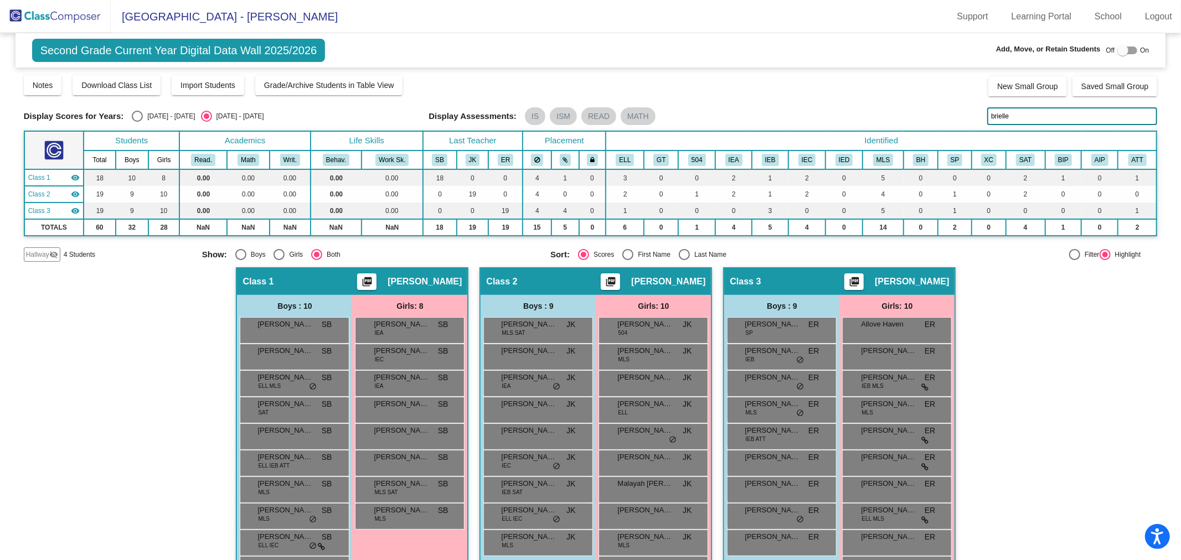
click at [83, 24] on img at bounding box center [55, 16] width 111 height 33
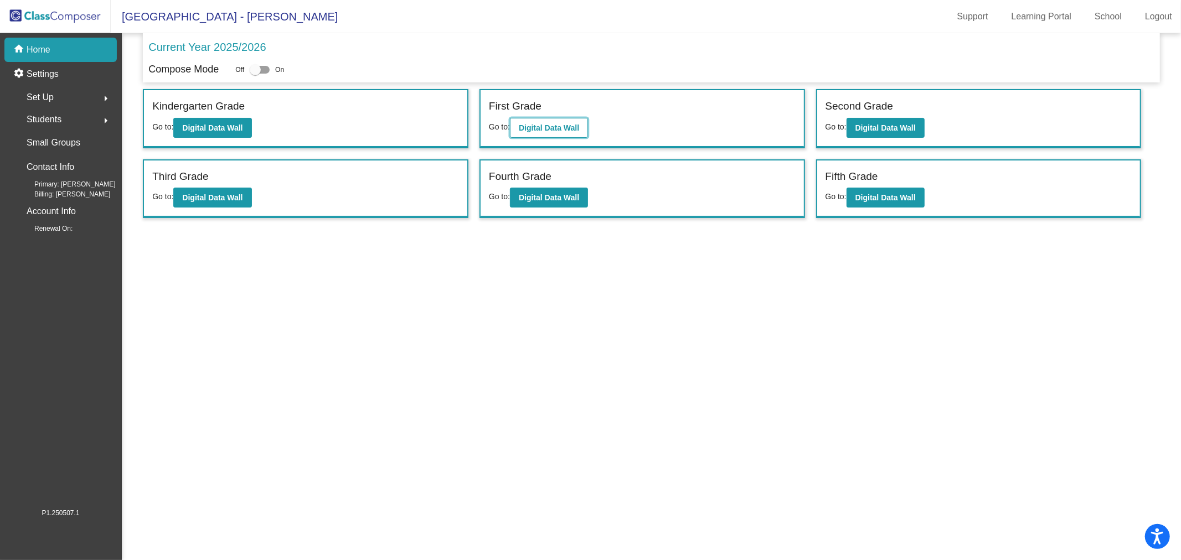
click at [526, 126] on b "Digital Data Wall" at bounding box center [549, 127] width 60 height 9
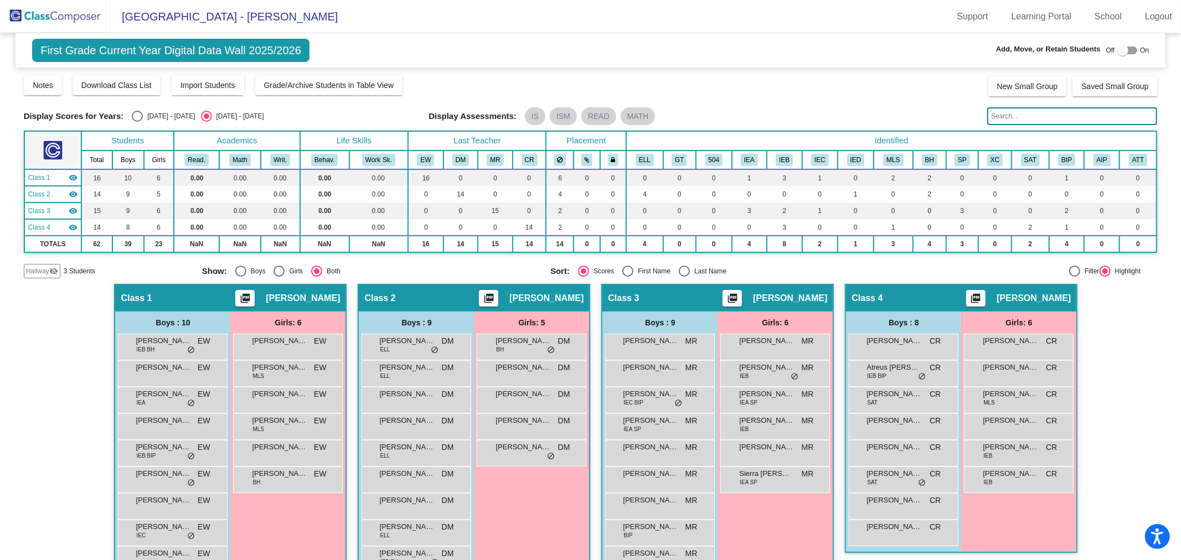
click at [1000, 112] on input "text" at bounding box center [1072, 116] width 170 height 18
paste input "brielle"
type input "brielle"
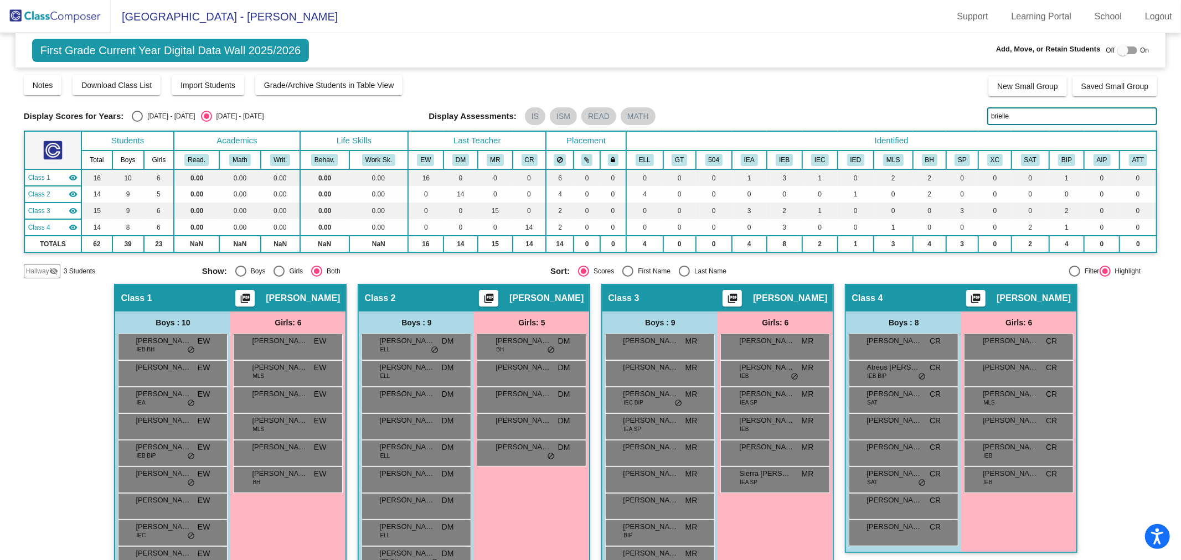
click at [60, 19] on img at bounding box center [55, 16] width 111 height 33
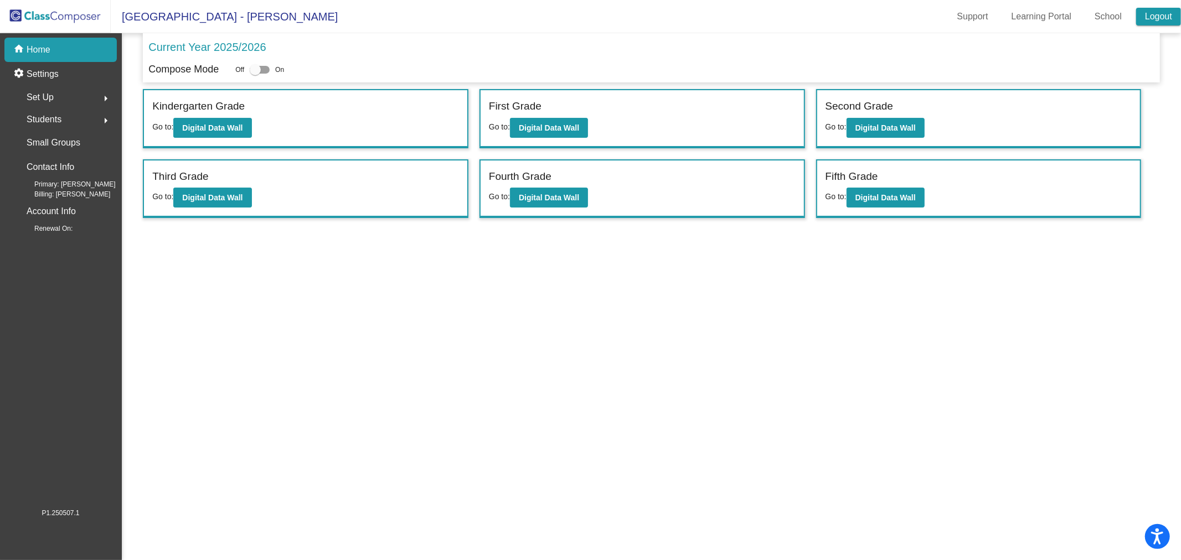
click at [1158, 18] on link "Logout" at bounding box center [1158, 17] width 45 height 18
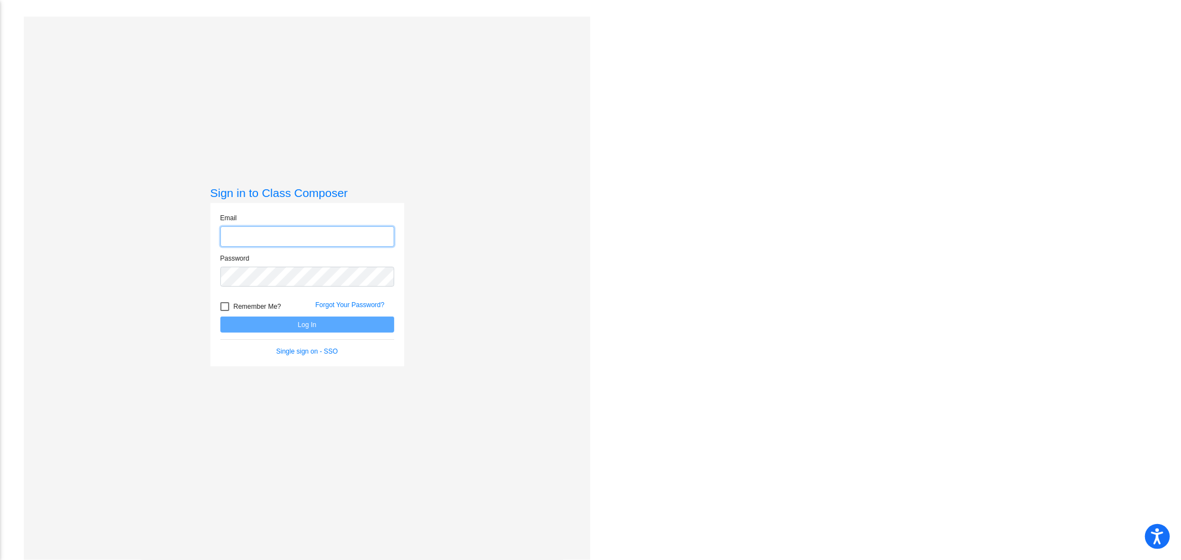
type input "[PERSON_NAME][EMAIL_ADDRESS][PERSON_NAME][DOMAIN_NAME]"
